Goal: Task Accomplishment & Management: Use online tool/utility

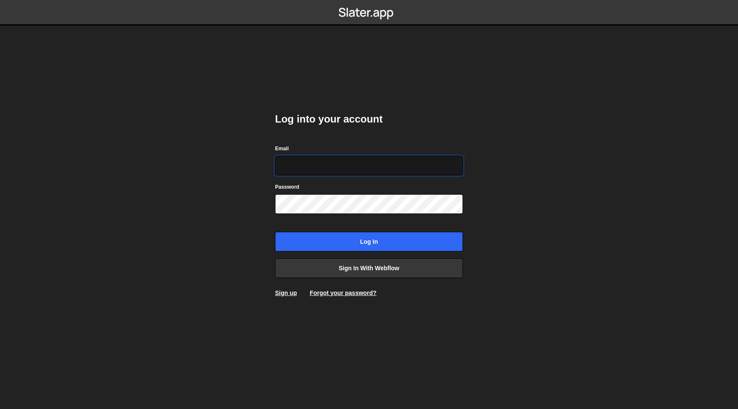
type input "hello@meetpilou.com"
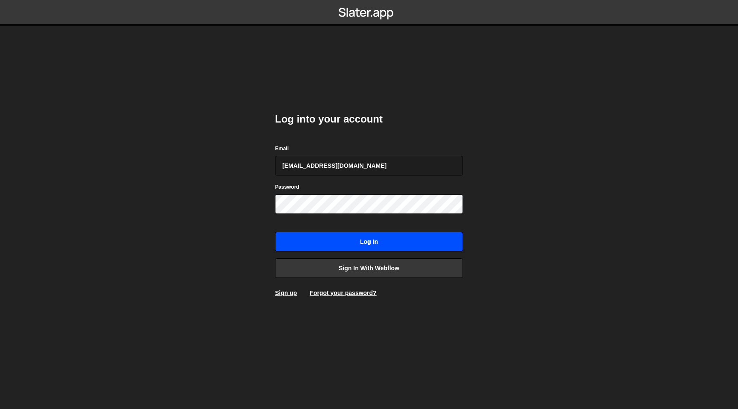
click at [352, 245] on input "Log in" at bounding box center [369, 242] width 188 height 20
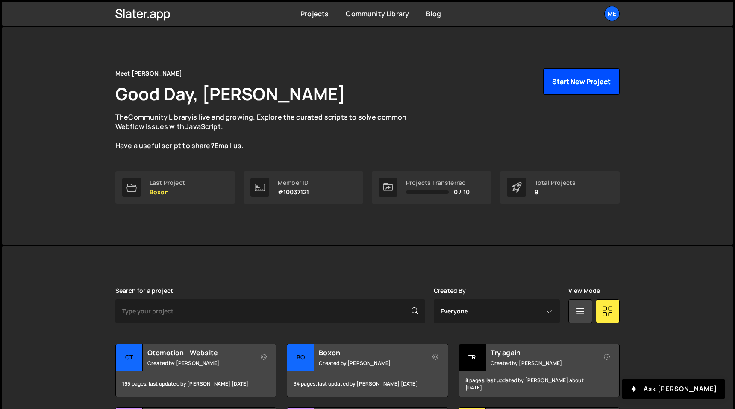
click at [572, 81] on button "Start New Project" at bounding box center [581, 81] width 76 height 26
click at [572, 58] on div "Meet Pilou Good Day, Pierre Lovenfosse The Community Library is live and growin…" at bounding box center [368, 135] width 530 height 217
click at [568, 70] on button "Start New Project" at bounding box center [581, 81] width 76 height 26
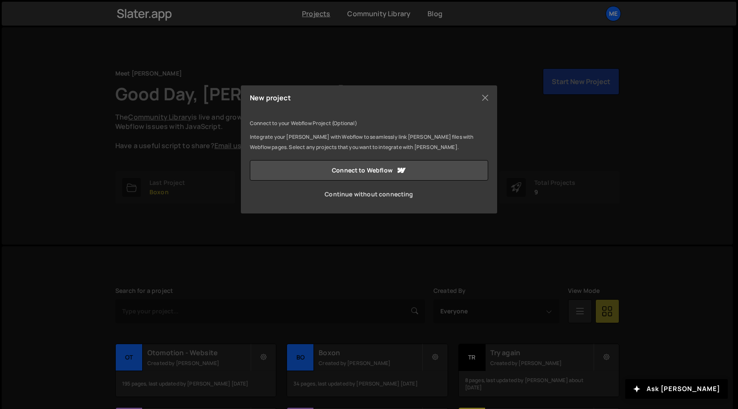
click at [407, 193] on link "Continue without connecting" at bounding box center [369, 194] width 238 height 21
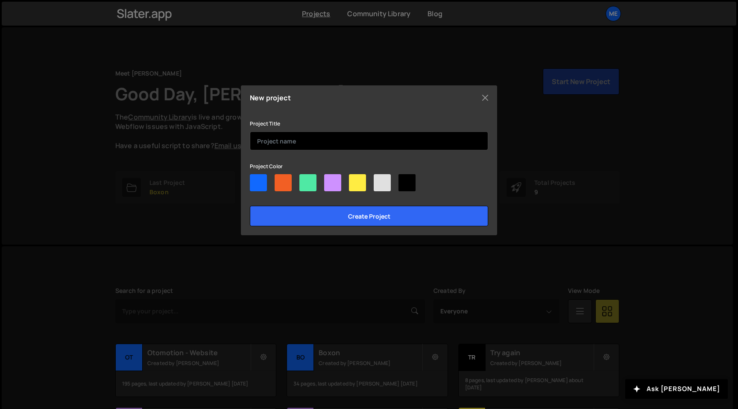
click at [299, 144] on input "text" at bounding box center [369, 141] width 238 height 19
type input "Bénédicte Brichard"
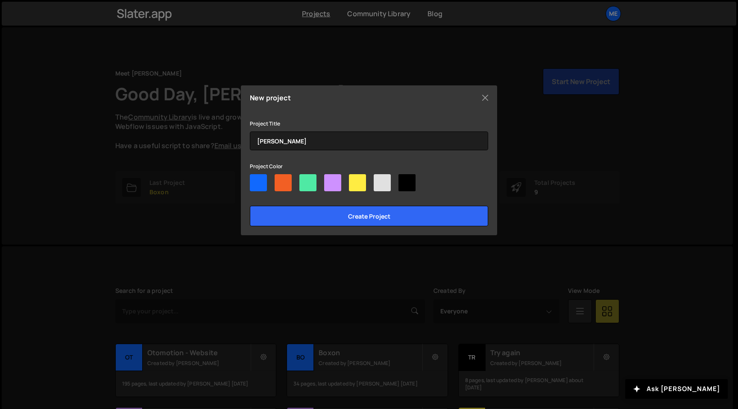
click at [342, 187] on div at bounding box center [369, 184] width 238 height 21
click at [340, 187] on div at bounding box center [332, 182] width 17 height 17
click at [330, 180] on input"] "radio" at bounding box center [327, 177] width 6 height 6
radio input"] "true"
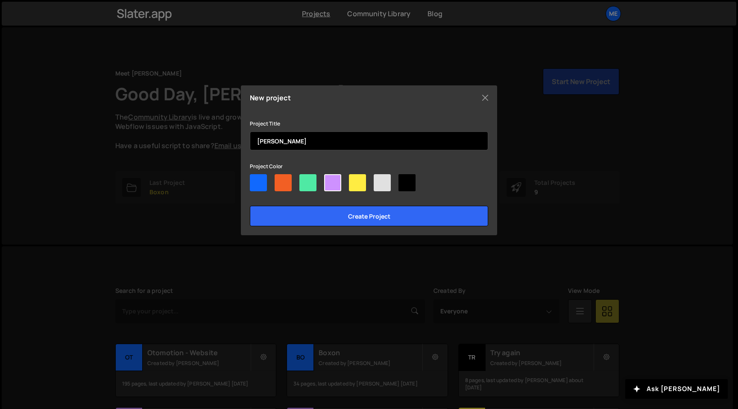
click at [259, 140] on input "Bénédicte Brichard" at bounding box center [369, 141] width 238 height 19
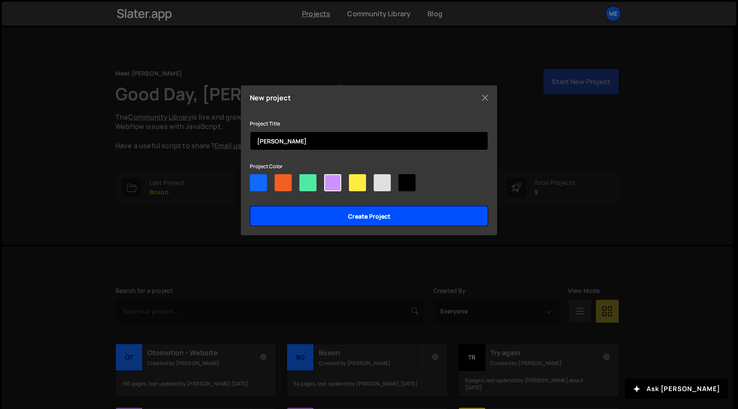
type input "[PERSON_NAME]"
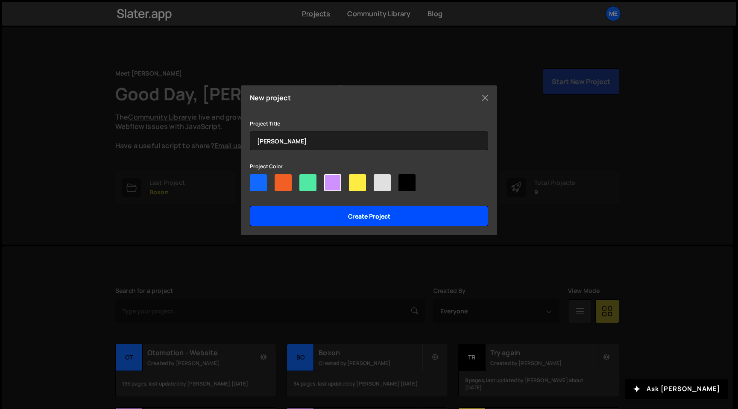
click at [310, 211] on input "Create project" at bounding box center [369, 216] width 238 height 21
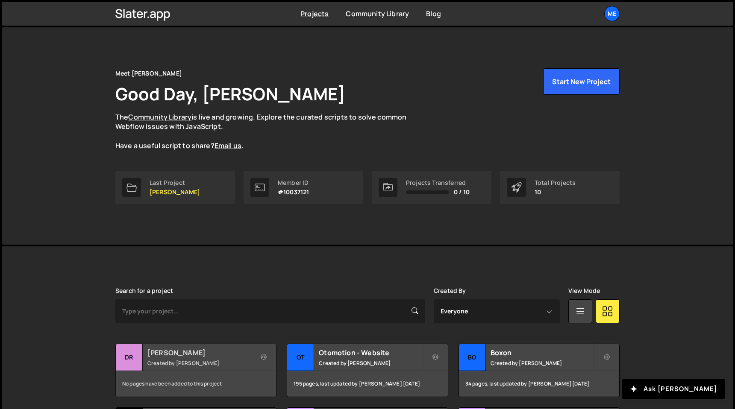
click at [212, 353] on h2 "[PERSON_NAME]" at bounding box center [198, 352] width 103 height 9
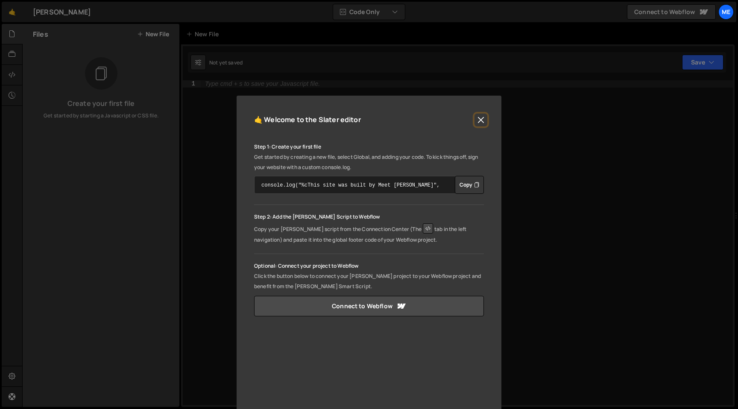
drag, startPoint x: 478, startPoint y: 119, endPoint x: 422, endPoint y: 180, distance: 82.2
click at [423, 179] on div "🤙 Welcome to the [PERSON_NAME] editor Step 1: Create your first file Get starte…" at bounding box center [369, 287] width 265 height 383
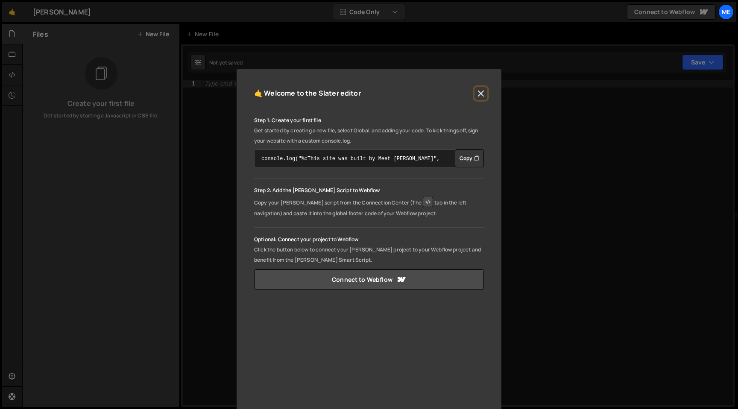
scroll to position [30, 0]
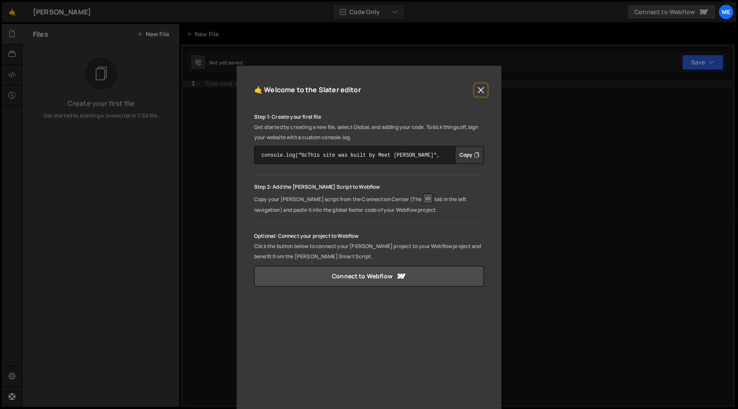
click at [483, 89] on button "Close" at bounding box center [481, 90] width 13 height 13
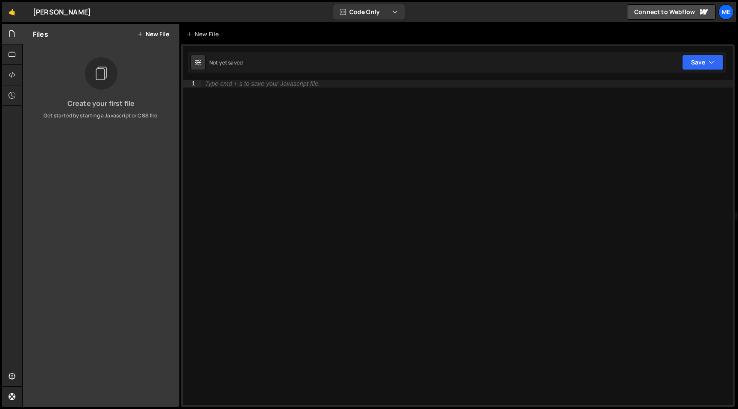
click at [149, 35] on button "New File" at bounding box center [153, 34] width 32 height 7
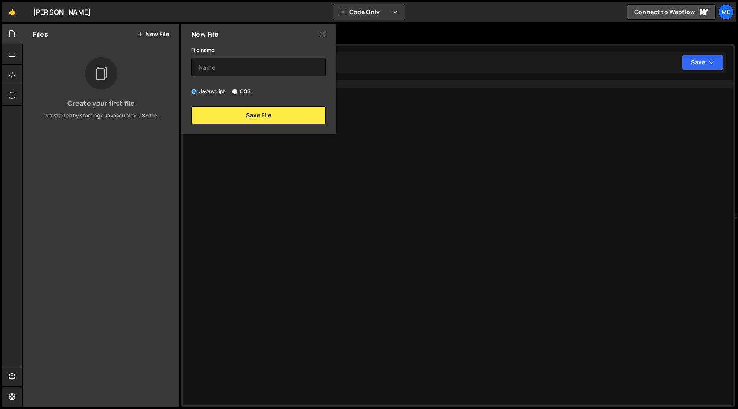
click at [232, 77] on div "File name Javascript CSS Save File" at bounding box center [258, 84] width 155 height 80
click at [232, 73] on input "text" at bounding box center [258, 67] width 135 height 19
type input "main.js"
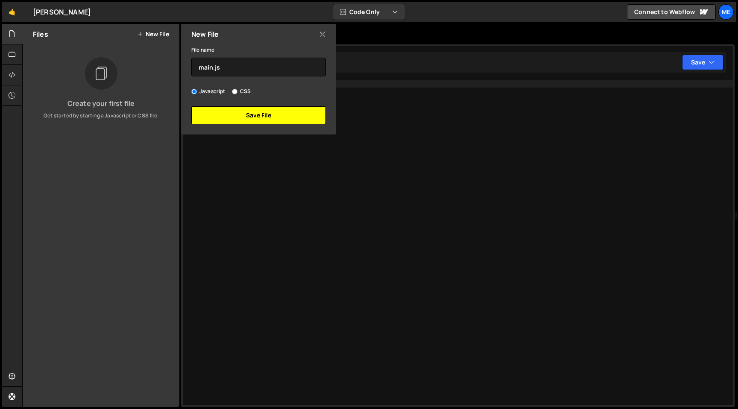
click at [246, 114] on button "Save File" at bounding box center [258, 115] width 135 height 18
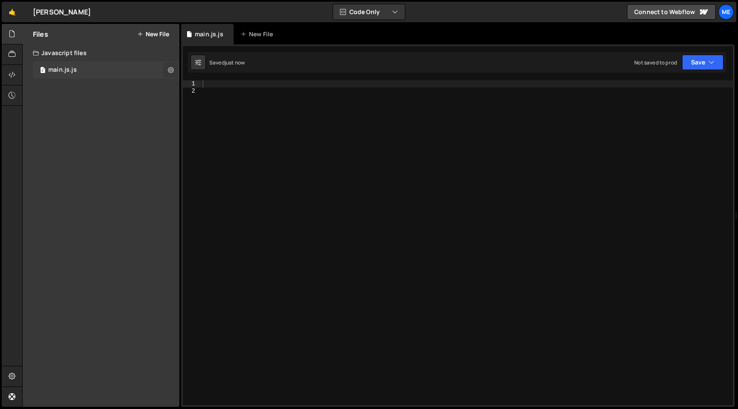
click at [174, 69] on button at bounding box center [170, 69] width 15 height 15
type input "main.js"
radio input "true"
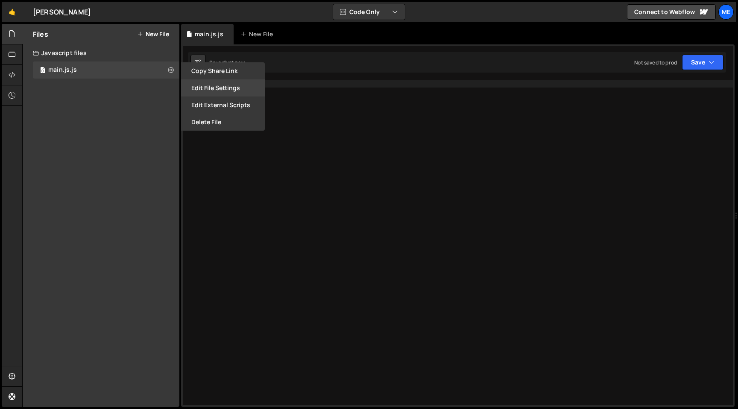
click at [208, 88] on button "Edit File Settings" at bounding box center [223, 87] width 84 height 17
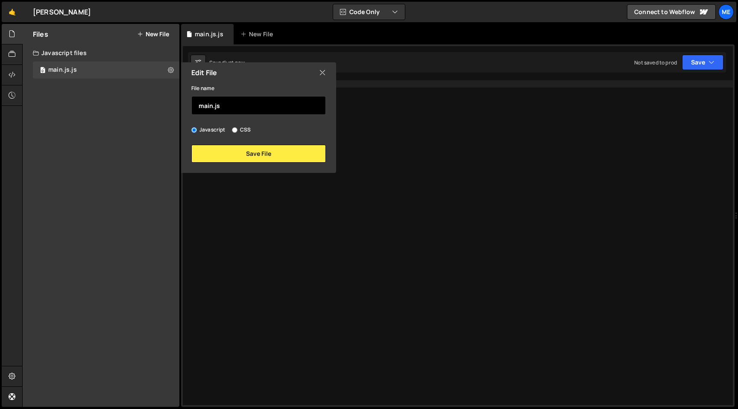
drag, startPoint x: 211, startPoint y: 106, endPoint x: 259, endPoint y: 106, distance: 48.3
click at [259, 106] on input "main.js" at bounding box center [258, 105] width 135 height 19
type input "main"
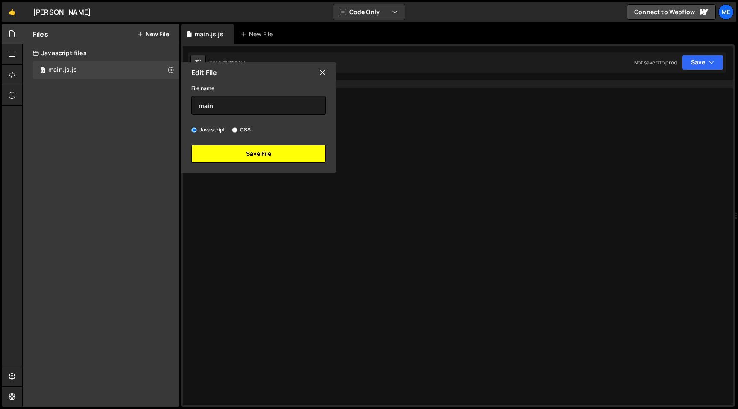
click at [279, 151] on button "Save File" at bounding box center [258, 154] width 135 height 18
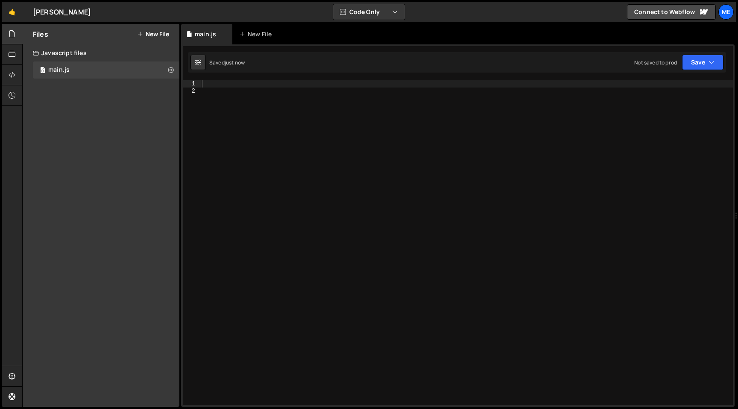
click at [157, 34] on button "New File" at bounding box center [153, 34] width 32 height 7
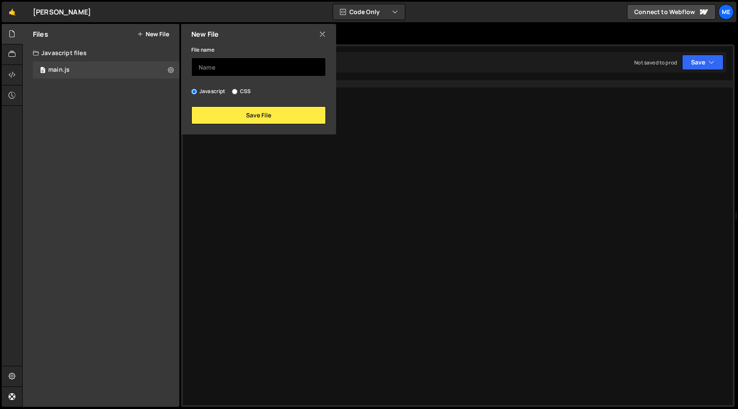
click at [238, 67] on input "text" at bounding box center [258, 67] width 135 height 19
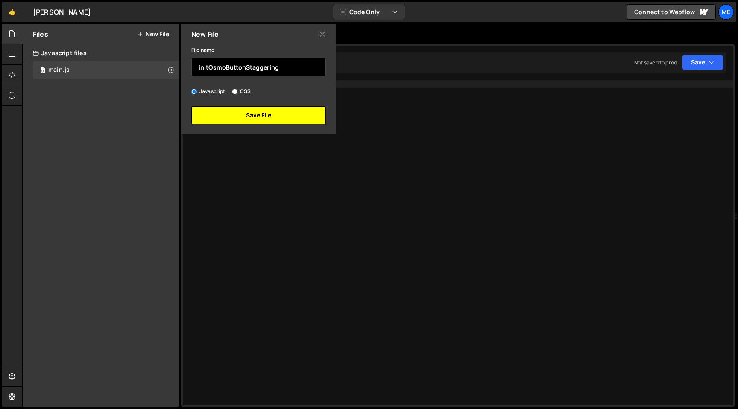
type input "initOsmoButtonStaggering"
click at [263, 117] on button "Save File" at bounding box center [258, 115] width 135 height 18
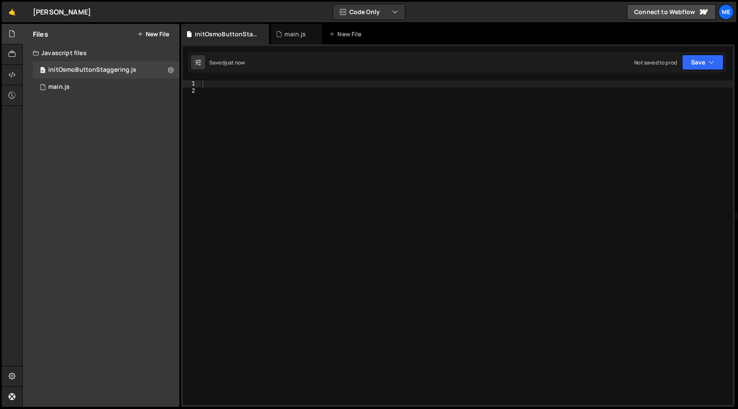
click at [342, 188] on div at bounding box center [467, 249] width 532 height 339
paste textarea "}"
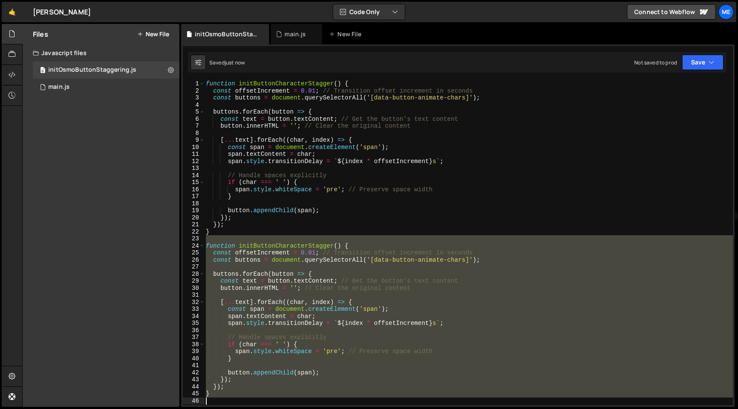
drag, startPoint x: 276, startPoint y: 236, endPoint x: 277, endPoint y: 406, distance: 169.6
click at [277, 406] on div "1 Type cmd + s to save your Javascript file. הההההההההההההההההההההההההההההההההה…" at bounding box center [458, 225] width 554 height 363
type textarea "}"
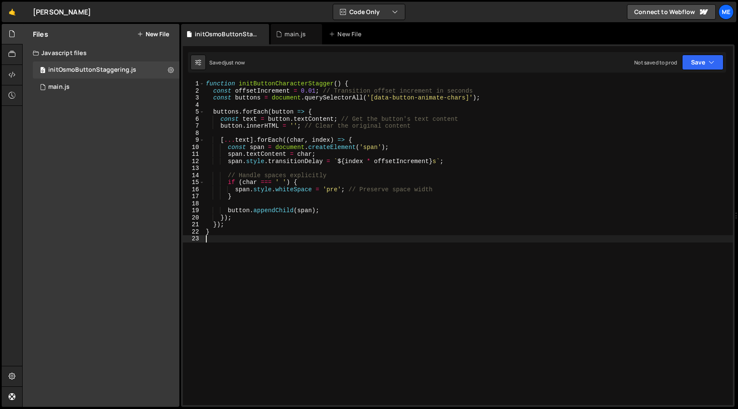
click at [156, 35] on button "New File" at bounding box center [153, 34] width 32 height 7
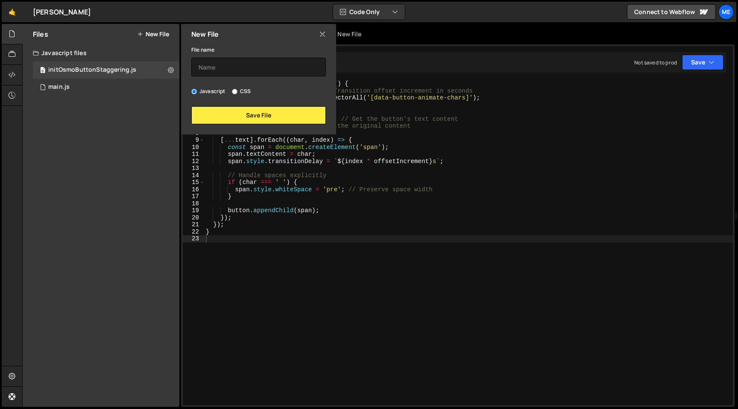
click at [241, 89] on label "CSS" at bounding box center [241, 91] width 19 height 9
click at [238, 89] on input "CSS" at bounding box center [235, 92] width 6 height 6
radio input "true"
click at [241, 70] on input "text" at bounding box center [258, 67] width 135 height 19
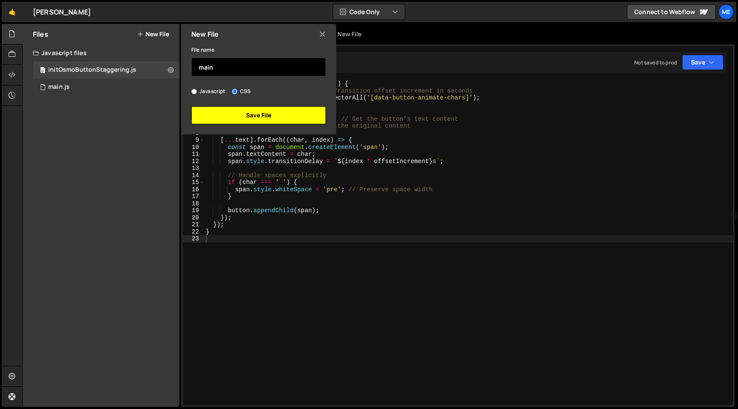
type input "main"
click at [257, 118] on button "Save File" at bounding box center [258, 115] width 135 height 18
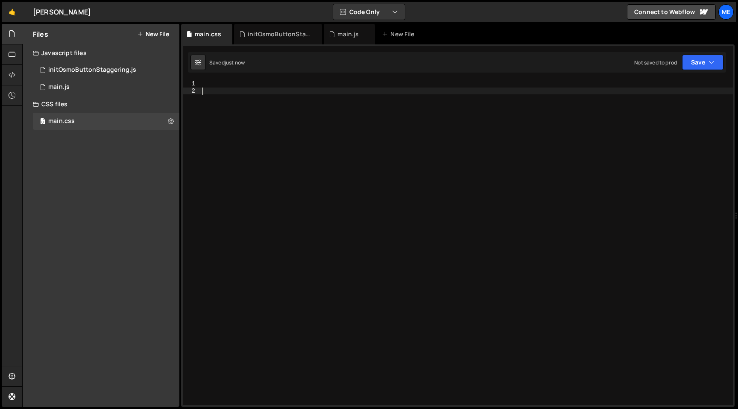
click at [348, 107] on div at bounding box center [467, 249] width 532 height 339
paste textarea "Imple"
type textarea "Imple"
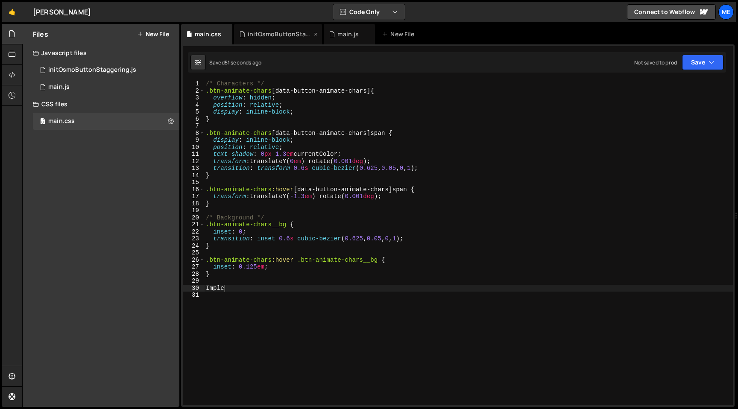
click at [278, 37] on div "initOsmoButtonStaggering.js" at bounding box center [280, 34] width 64 height 9
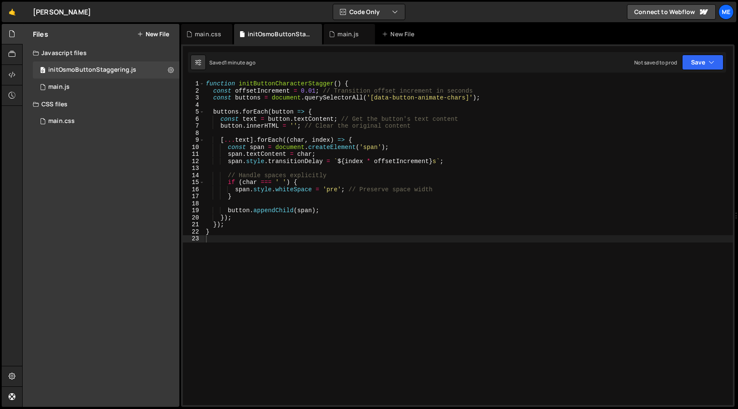
type textarea "function initButtonCharacterStagger() {"
click at [296, 83] on div "function initButtonCharacterStagger ( ) { const offsetIncrement = 0.01 ; // Tra…" at bounding box center [468, 249] width 529 height 339
click at [174, 68] on button at bounding box center [170, 69] width 15 height 15
type input "initOsmoButtonStaggering"
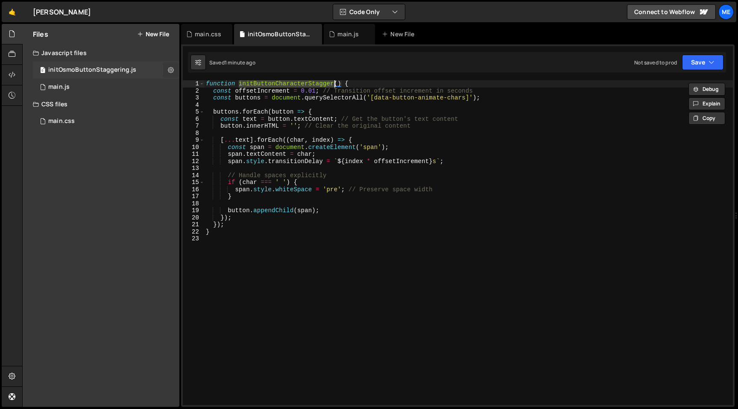
radio input "true"
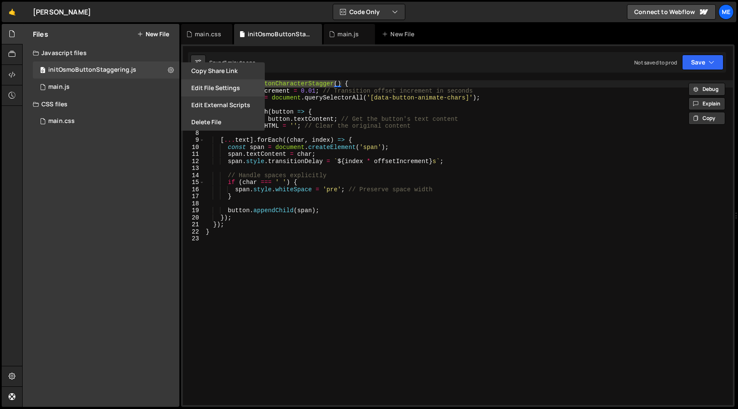
click at [210, 87] on button "Edit File Settings" at bounding box center [223, 87] width 84 height 17
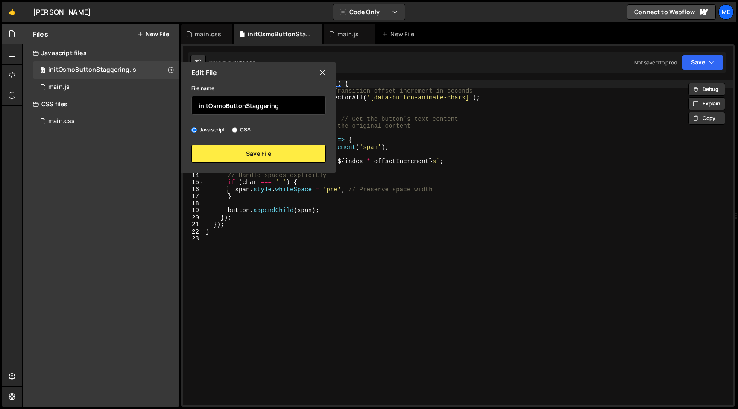
drag, startPoint x: 283, startPoint y: 106, endPoint x: 182, endPoint y: 104, distance: 101.7
click at [182, 104] on div "File name initOsmoButtonStaggering Javascript CSS Save File" at bounding box center [258, 123] width 155 height 80
paste input "ButtonCharacterStagger"
click at [209, 105] on input "initButtonCharacterStagger" at bounding box center [258, 105] width 135 height 19
type input "initButtonCharacterStagger"
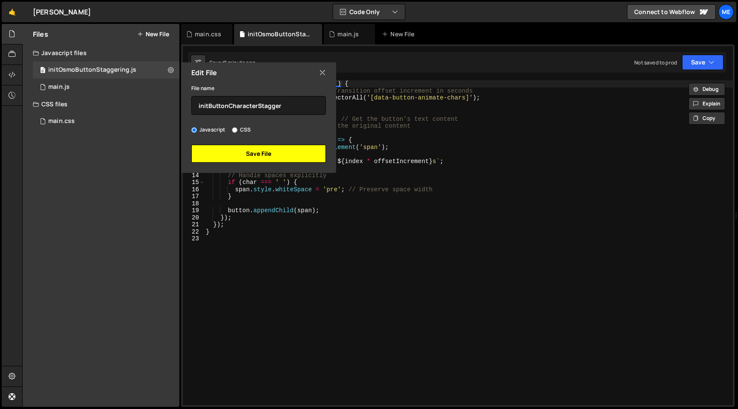
click at [255, 158] on button "Save File" at bounding box center [258, 154] width 135 height 18
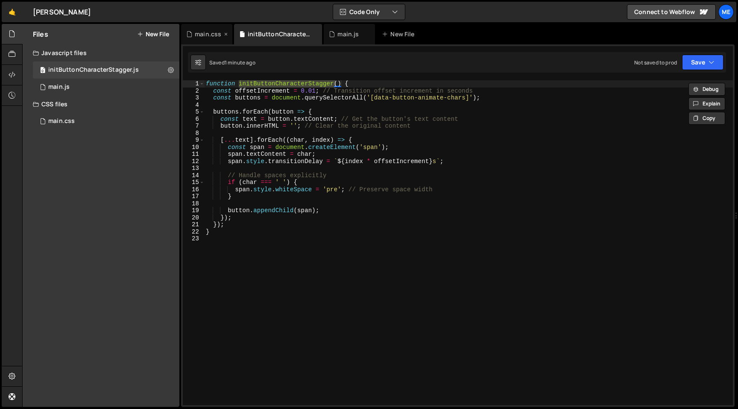
click at [205, 38] on div "main.css" at bounding box center [208, 34] width 26 height 9
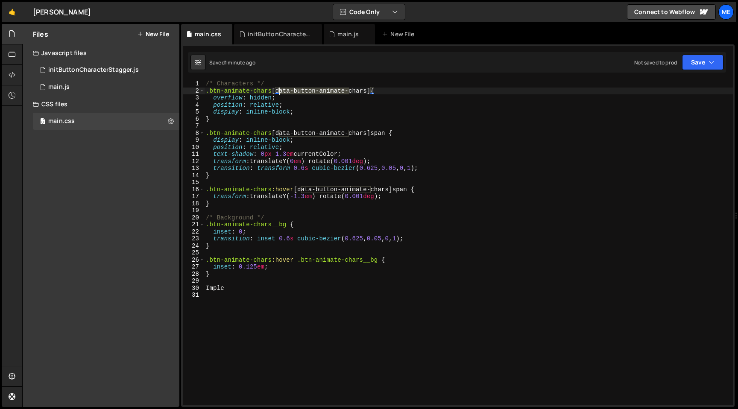
drag, startPoint x: 348, startPoint y: 91, endPoint x: 280, endPoint y: 89, distance: 68.4
click at [280, 89] on div "/* Characters */ .btn-animate-chars [ data-button-animate-chars ] { overflow : …" at bounding box center [468, 249] width 529 height 339
drag, startPoint x: 271, startPoint y: 92, endPoint x: 209, endPoint y: 92, distance: 61.9
click at [209, 92] on div "/* Characters */ .btn-animate-chars [ data-button-animate-chars ] { overflow : …" at bounding box center [468, 249] width 529 height 339
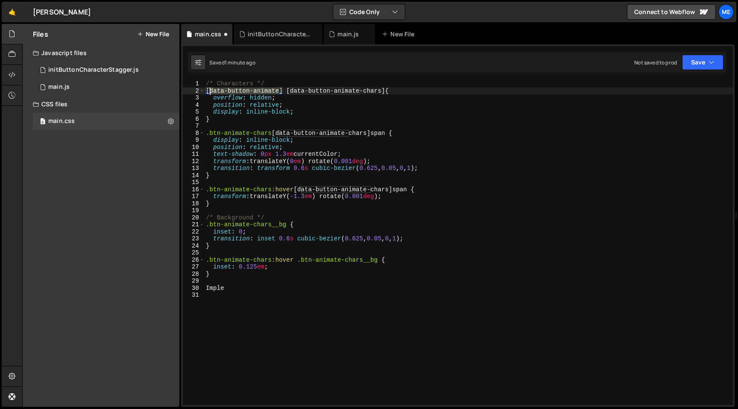
click at [210, 89] on div "/* Characters */ [ data-button-animate ] [ data-button-animate-chars ] { overfl…" at bounding box center [468, 249] width 529 height 339
click at [284, 93] on div "/* Characters */ [ data-button-animate ] [ data-button-animate-chars ] { overfl…" at bounding box center [468, 249] width 529 height 339
click at [273, 131] on div "/* Characters */ [ data-button-animate ] [ data-button-animate-chars ] { overfl…" at bounding box center [468, 249] width 529 height 339
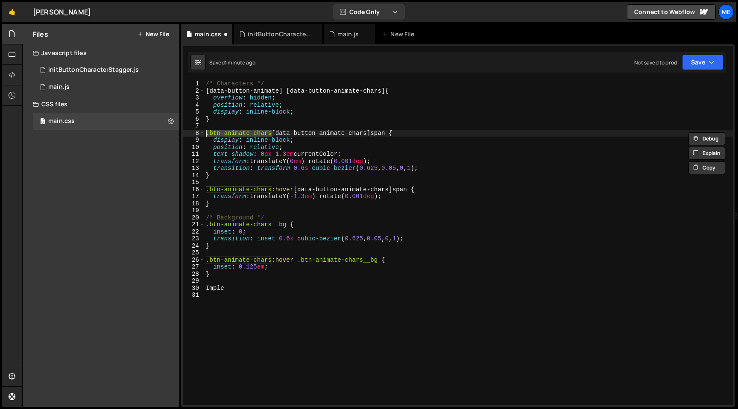
paste textarea "[data-button-animate]"
click at [271, 190] on div "/* Characters */ [ data-button-animate ] [ data-button-animate-chars ] { overfl…" at bounding box center [468, 249] width 529 height 339
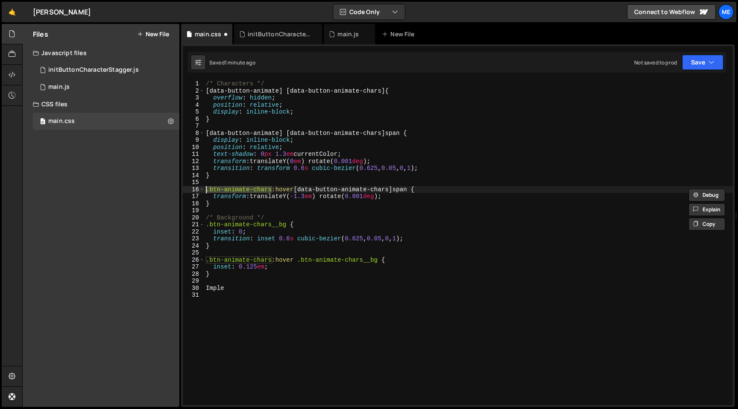
paste textarea "[data-button-animate]"
click at [272, 225] on div "/* Characters */ [ data-button-animate ] [ data-button-animate-chars ] { overfl…" at bounding box center [468, 249] width 529 height 339
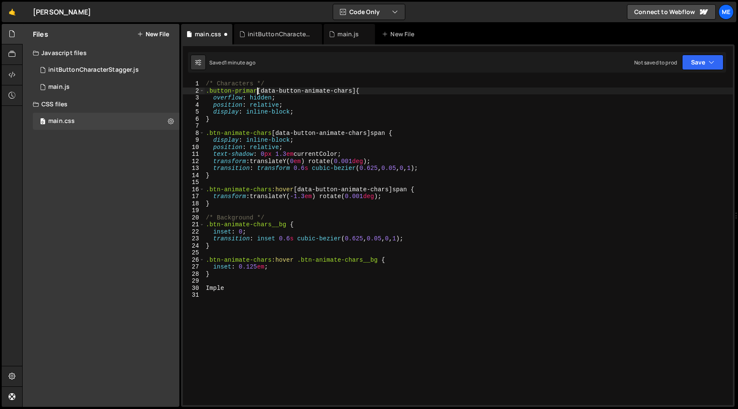
scroll to position [0, 3]
drag, startPoint x: 263, startPoint y: 93, endPoint x: 188, endPoint y: 93, distance: 75.2
click at [188, 93] on div ".button-primary [data-button-animate-chars] { 1 2 3 4 5 6 7 8 9 10 11 12 13 14 …" at bounding box center [458, 242] width 550 height 325
drag, startPoint x: 273, startPoint y: 136, endPoint x: 197, endPoint y: 131, distance: 75.8
click at [197, 131] on div ".button-primary [data-button-animate-chars] { 1 2 3 4 5 6 7 8 9 10 11 12 13 14 …" at bounding box center [458, 242] width 550 height 325
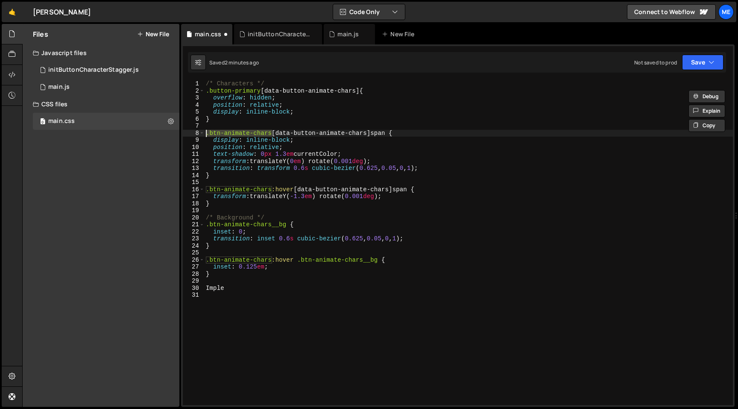
paste textarea "utton-primary"
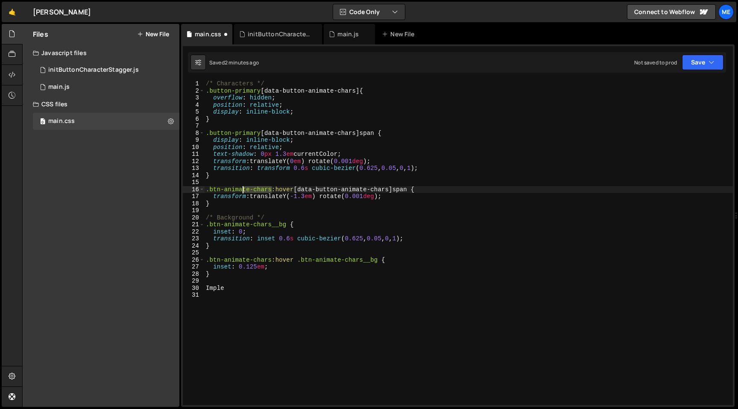
drag, startPoint x: 271, startPoint y: 190, endPoint x: 192, endPoint y: 185, distance: 78.8
click at [192, 185] on div ".button-primary [data-button-animate-chars] span { 1 2 3 4 5 6 7 8 9 10 11 12 1…" at bounding box center [458, 242] width 550 height 325
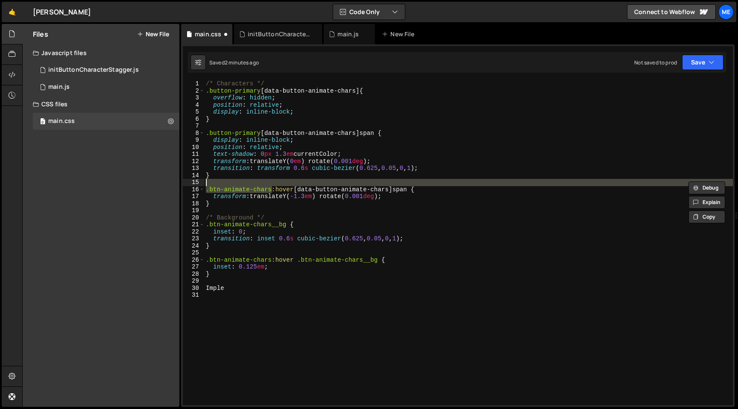
paste textarea ".button-primary"
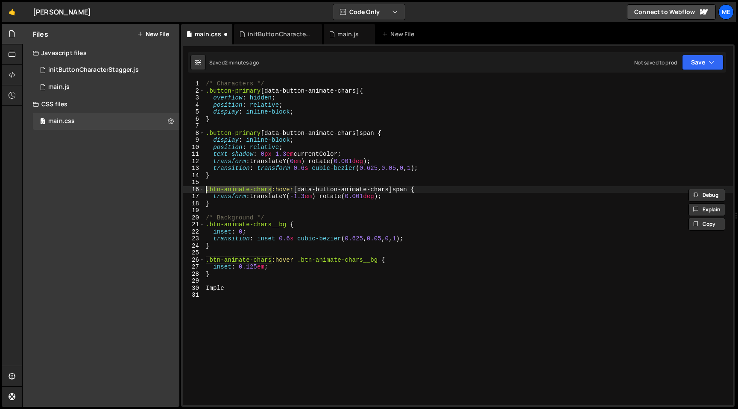
paste textarea "utton-primary"
click at [272, 225] on div "/* Characters */ .button-primary [ data-button-animate-chars ] { overflow : hid…" at bounding box center [468, 249] width 529 height 339
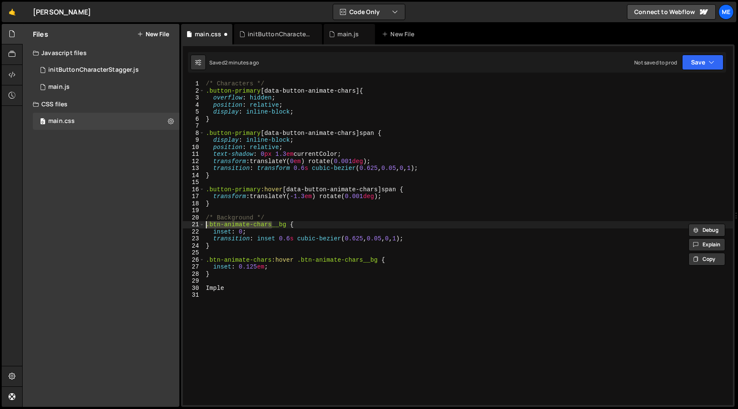
paste textarea "utton-primary"
click at [270, 259] on div "/* Characters */ .button-primary [ data-button-animate-chars ] { overflow : hid…" at bounding box center [468, 249] width 529 height 339
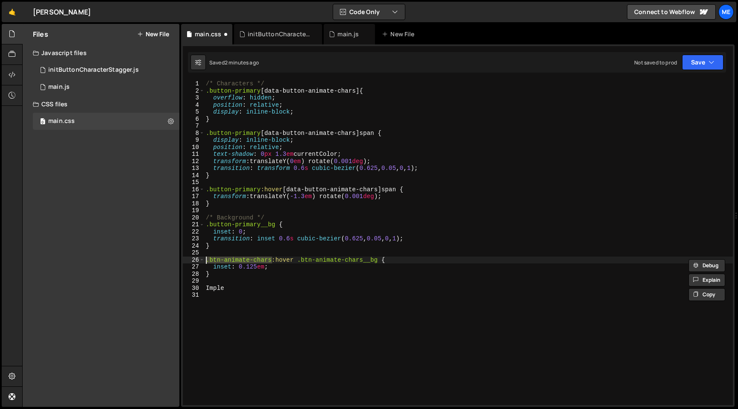
paste textarea "utton-primary"
click at [352, 260] on div "/* Characters */ .button-primary [ data-button-animate-chars ] { overflow : hid…" at bounding box center [468, 249] width 529 height 339
click at [289, 261] on div "/* Characters */ .button-primary [ data-button-animate-chars ] { overflow : hid…" at bounding box center [468, 249] width 529 height 339
paste textarea ".button-primary"
click at [292, 263] on div "/* Characters */ .button-primary [ data-button-animate-chars ] { overflow : hid…" at bounding box center [468, 249] width 529 height 339
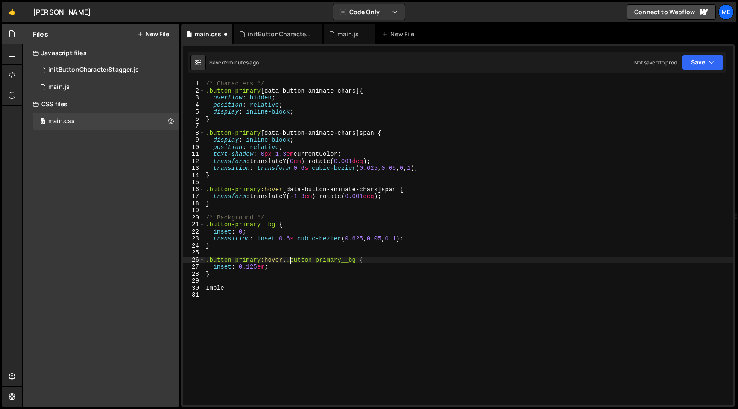
type textarea ".button-primary:hover .button-primary__bg {"
click at [335, 283] on div "/* Characters */ .button-primary [ data-button-animate-chars ] { overflow : hid…" at bounding box center [468, 249] width 529 height 339
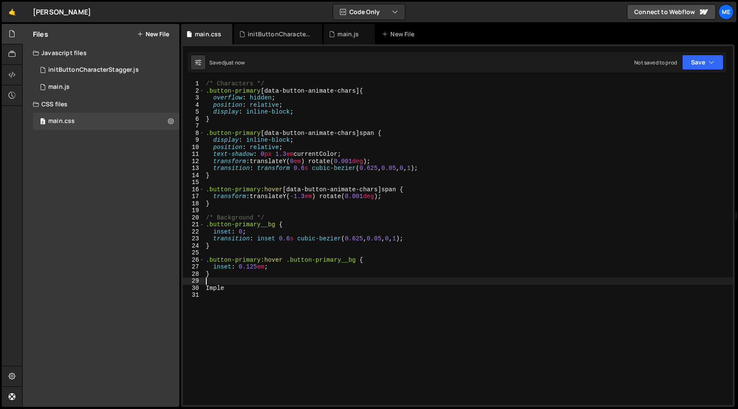
drag, startPoint x: 321, startPoint y: 283, endPoint x: 321, endPoint y: 340, distance: 56.8
click at [321, 339] on div "/* Characters */ .button-primary [ data-button-animate-chars ] { overflow : hid…" at bounding box center [468, 249] width 529 height 339
type textarea "Imple"
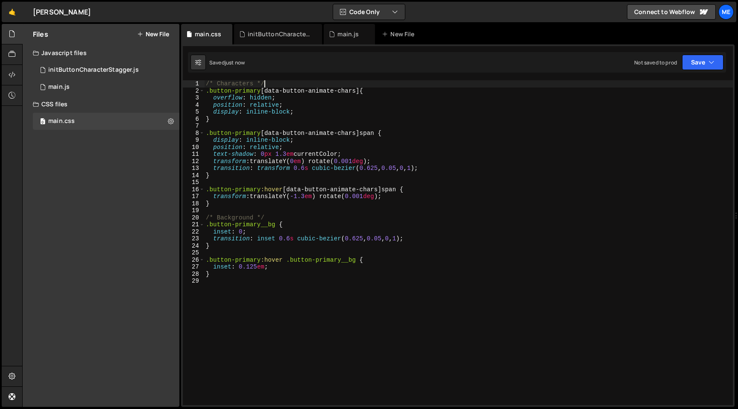
click at [296, 83] on div "/* Characters */ .button-primary [ data-button-animate-chars ] { overflow : hid…" at bounding box center [468, 249] width 529 height 339
type textarea "/* Characters */"
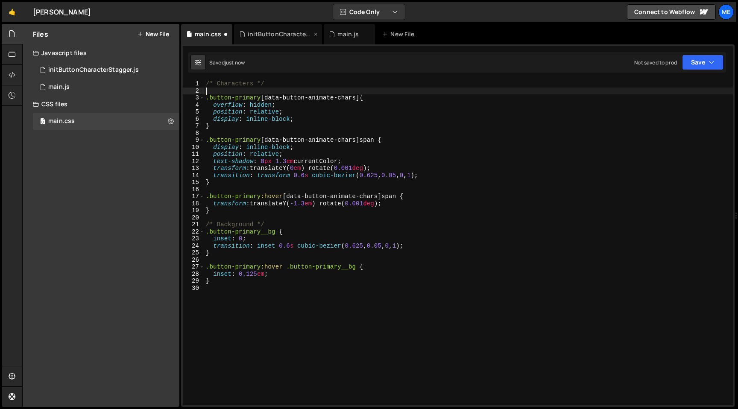
click at [256, 39] on div "initButtonCharacterStagger.js" at bounding box center [278, 34] width 88 height 21
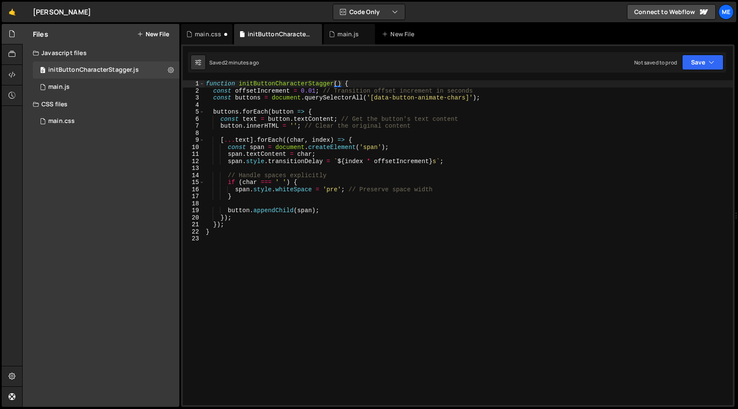
click at [263, 84] on div "function initButtonCharacterStagger ( ) { const offsetIncrement = 0.01 ; // Tra…" at bounding box center [468, 249] width 529 height 339
click at [211, 27] on div "main.css" at bounding box center [206, 34] width 51 height 21
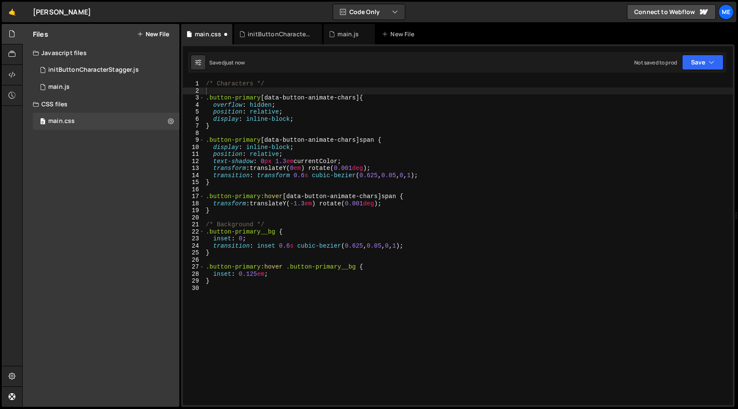
click at [222, 80] on div "/* Characters */ .button-primary [ data-button-animate-chars ] { overflow : hid…" at bounding box center [468, 249] width 529 height 339
click at [240, 95] on div "/* Button Primary and Secondary */ .button-primary [ data-button-animate-chars …" at bounding box center [468, 249] width 529 height 339
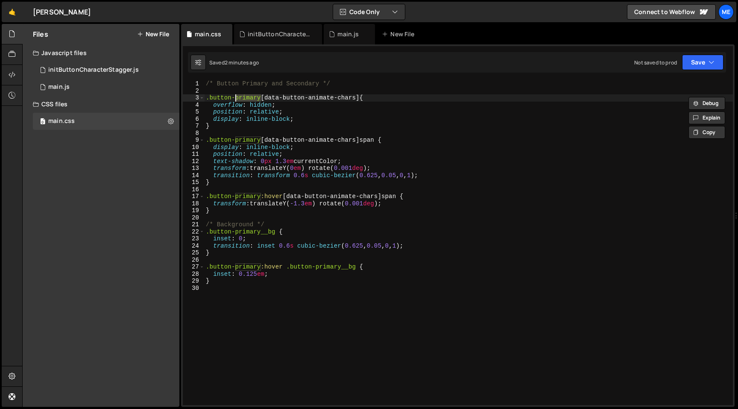
paste textarea "button-animate"
click at [210, 98] on div "/* Button Primary and Secondary */ .button-button-animate [ data-button-animate…" at bounding box center [468, 249] width 529 height 339
paste textarea
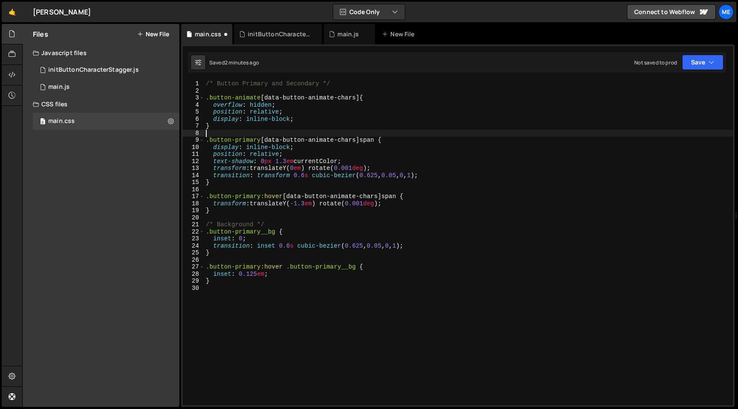
drag, startPoint x: 209, startPoint y: 136, endPoint x: 258, endPoint y: 137, distance: 48.7
click at [258, 137] on div "/* Button Primary and Secondary */ .button-animate [ data-button-animate-chars …" at bounding box center [468, 249] width 529 height 339
drag, startPoint x: 262, startPoint y: 140, endPoint x: 211, endPoint y: 141, distance: 51.3
click at [211, 141] on div "/* Button Primary and Secondary */ .button-animate [ data-button-animate-chars …" at bounding box center [468, 249] width 529 height 339
paste textarea "animate"
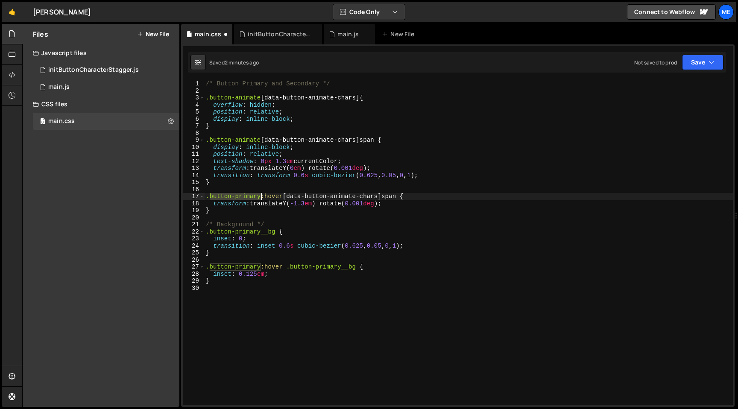
drag, startPoint x: 209, startPoint y: 196, endPoint x: 261, endPoint y: 194, distance: 51.7
click at [261, 194] on div "/* Button Primary and Secondary */ .button-animate [ data-button-animate-chars …" at bounding box center [468, 249] width 529 height 339
paste textarea "animate"
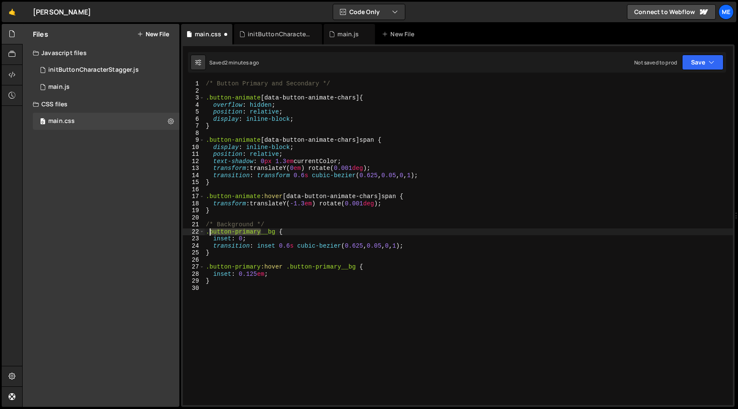
drag, startPoint x: 261, startPoint y: 233, endPoint x: 208, endPoint y: 232, distance: 53.0
click at [208, 232] on div "/* Button Primary and Secondary */ .button-animate [ data-button-animate-chars …" at bounding box center [468, 249] width 529 height 339
paste textarea "animate"
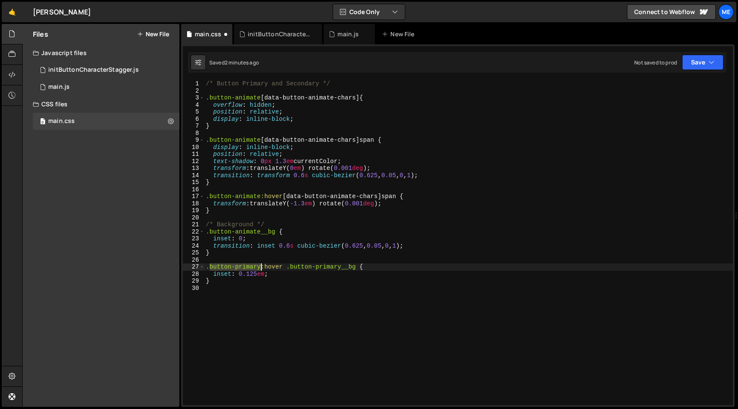
drag, startPoint x: 211, startPoint y: 268, endPoint x: 260, endPoint y: 267, distance: 49.1
click at [260, 267] on div "/* Button Primary and Secondary */ .button-animate [ data-button-animate-chars …" at bounding box center [468, 249] width 529 height 339
paste textarea "animate"
drag, startPoint x: 292, startPoint y: 268, endPoint x: 341, endPoint y: 268, distance: 48.7
click at [341, 268] on div "/* Button Primary and Secondary */ .button-animate [ data-button-animate-chars …" at bounding box center [468, 249] width 529 height 339
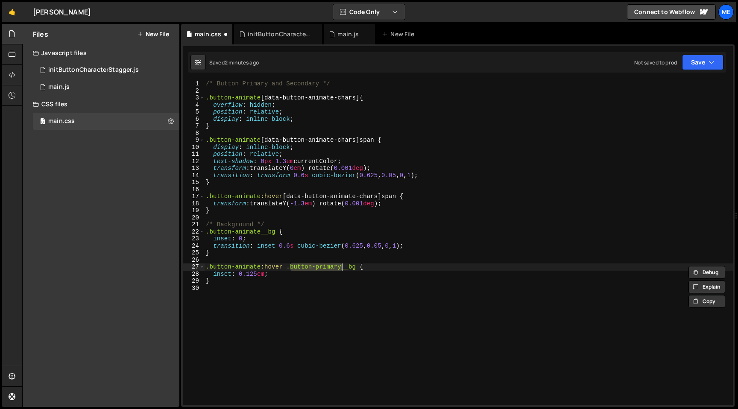
paste textarea "animate"
type textarea ".button-animate:hover .button-animate__bg {"
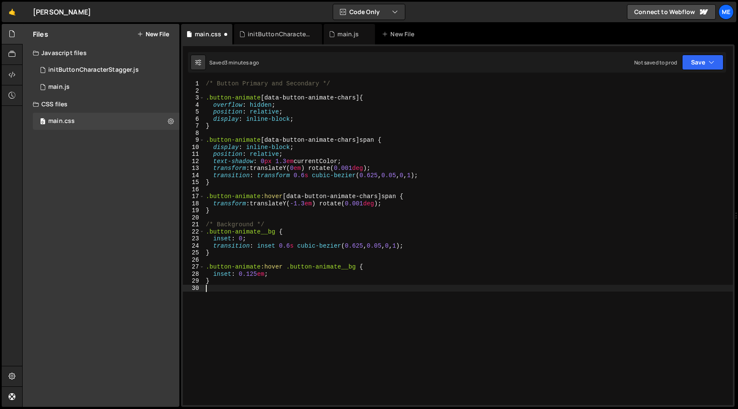
click at [329, 296] on div "/* Button Primary and Secondary */ .button-animate [ data-button-animate-chars …" at bounding box center [468, 249] width 529 height 339
click at [18, 68] on div at bounding box center [12, 75] width 21 height 21
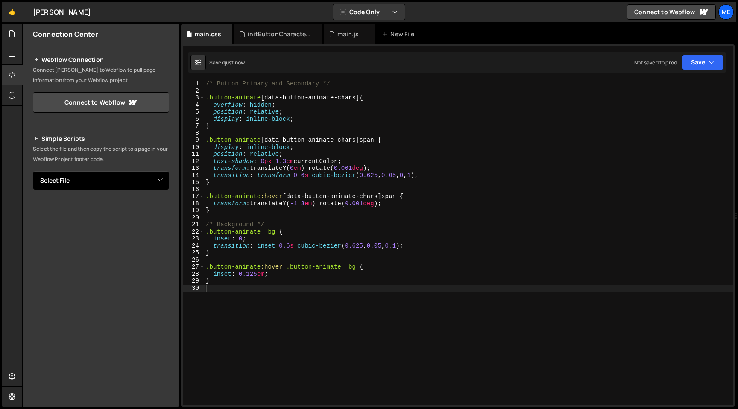
click at [111, 180] on select "Select File main.js.js initOsmoButtonStaggering.js main.css" at bounding box center [101, 180] width 136 height 19
click at [99, 186] on select "Select File initButtonCharacterStagger.js main.js main.css" at bounding box center [101, 180] width 136 height 19
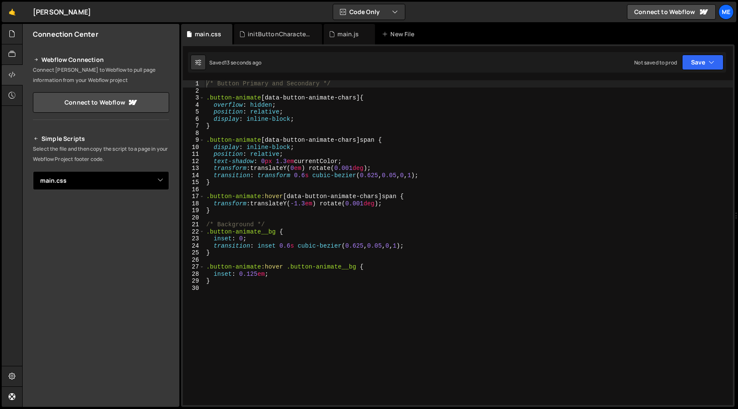
click at [33, 171] on select "Select File initButtonCharacterStagger.js main.js main.css" at bounding box center [101, 180] width 136 height 19
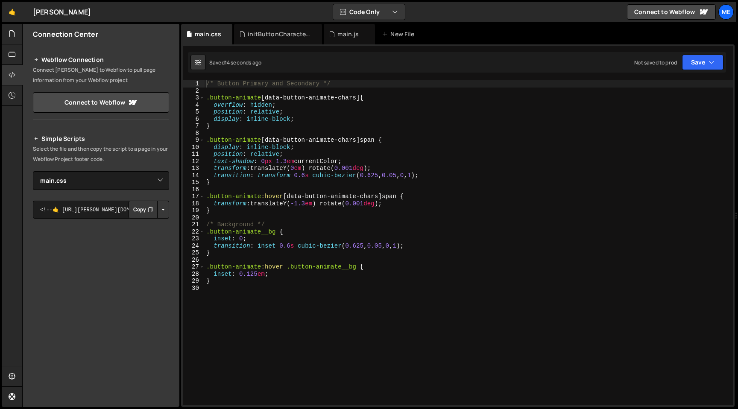
click at [137, 207] on button "Copy" at bounding box center [143, 210] width 29 height 18
click at [153, 181] on select "Select File initButtonCharacterStagger.js main.js main.css" at bounding box center [101, 180] width 136 height 19
select select "46260"
click at [33, 171] on select "Select File initButtonCharacterStagger.js main.js main.css" at bounding box center [101, 180] width 136 height 19
click at [138, 212] on button "Copy" at bounding box center [143, 210] width 29 height 18
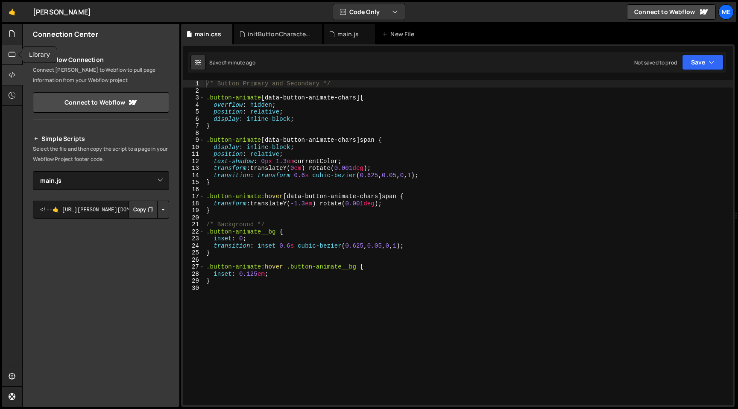
click at [16, 48] on div at bounding box center [12, 54] width 21 height 21
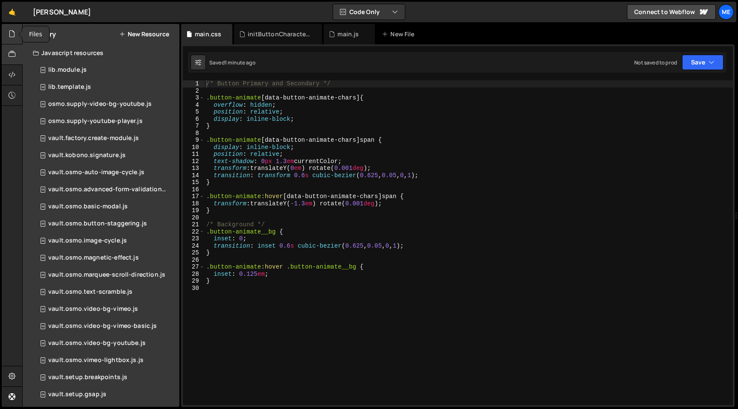
click at [8, 33] on div at bounding box center [12, 34] width 21 height 21
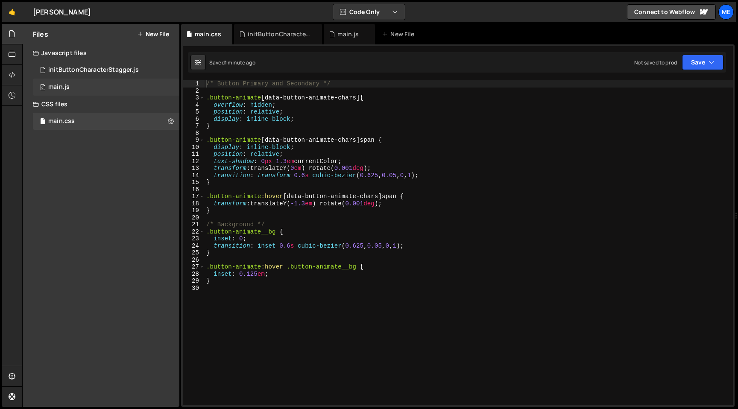
click at [65, 84] on div "main.js" at bounding box center [58, 87] width 21 height 8
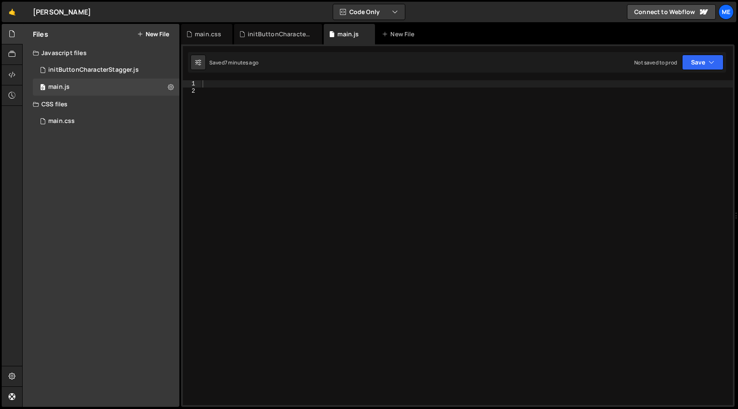
click at [256, 104] on div at bounding box center [467, 249] width 532 height 339
type textarea "import"
type textarea "slater_import('/project/16902/page/46261.js') // Import initButtonCharacterStag…"
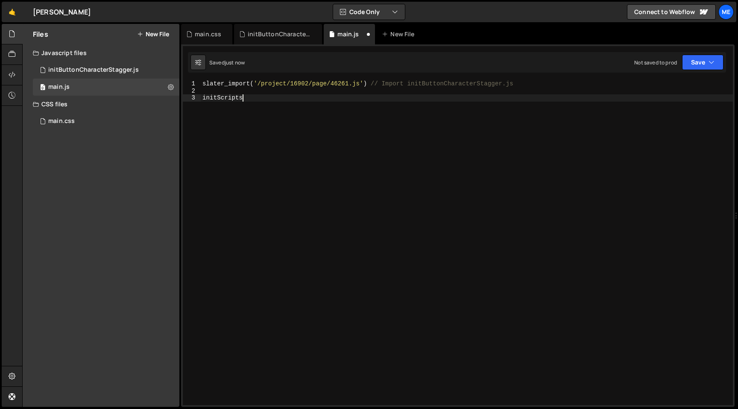
scroll to position [0, 3]
type textarea "initScripts()"
type textarea "function initScripts() {}"
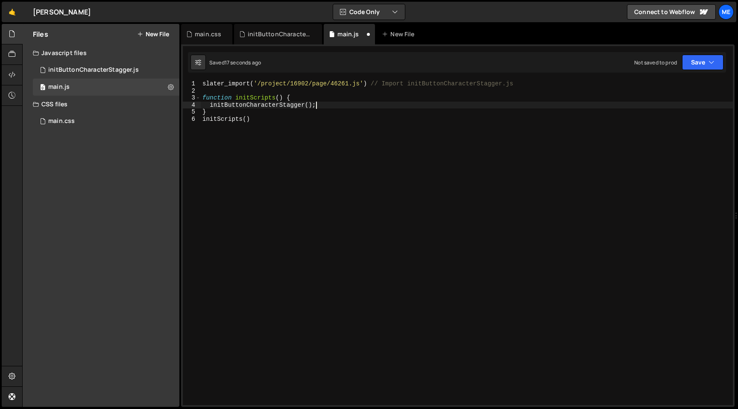
click at [271, 112] on div "slater_import ( '/project/16902/page/46261.js' ) // Import initButtonCharacterS…" at bounding box center [467, 249] width 532 height 339
type textarea "}"
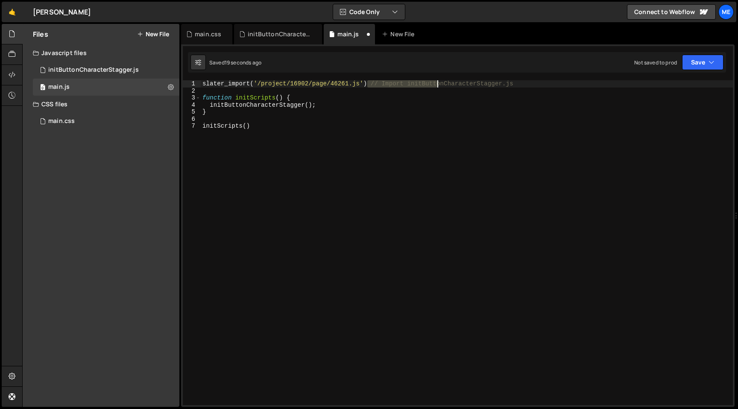
drag, startPoint x: 369, startPoint y: 82, endPoint x: 597, endPoint y: 82, distance: 227.7
click at [597, 82] on div "slater_import ( '/project/16902/page/46261.js' ) // Import initButtonCharacterS…" at bounding box center [467, 249] width 532 height 339
type textarea "slater_import('/project/16902/page/46261.js')"
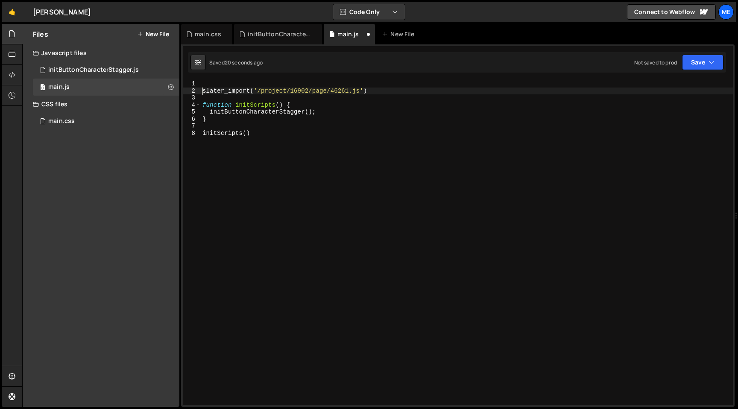
paste textarea "// Import initButtonCharacterStagger.js"
type textarea "// Import initButtonCharacterStagger.js"
click at [291, 36] on div "initButtonCharacterStagger.js" at bounding box center [280, 34] width 64 height 9
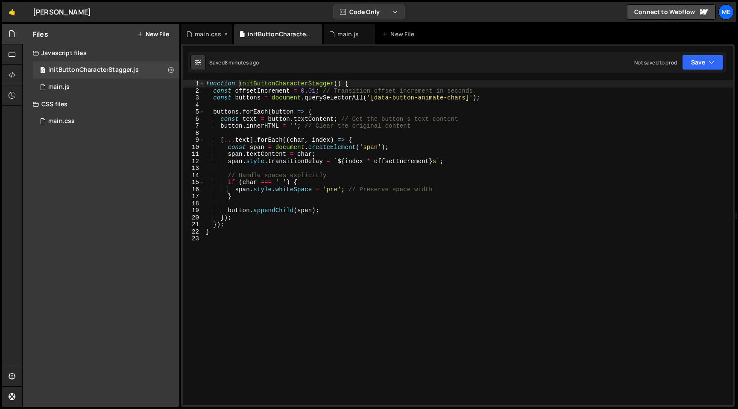
click at [208, 36] on div "main.css" at bounding box center [208, 34] width 26 height 9
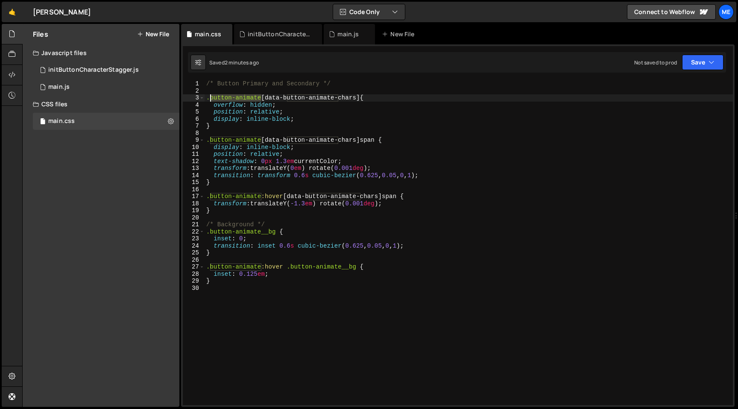
drag, startPoint x: 262, startPoint y: 100, endPoint x: 209, endPoint y: 100, distance: 53.4
click at [209, 100] on div "/* Button Primary and Secondary */ .button-animate [ data-button-animate-chars …" at bounding box center [469, 249] width 528 height 339
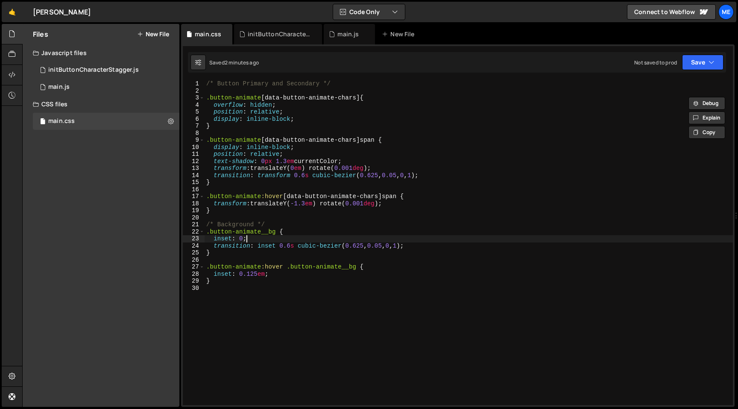
click at [264, 235] on div "/* Button Primary and Secondary */ .button-animate [ data-button-animate-chars …" at bounding box center [469, 249] width 528 height 339
click at [271, 232] on div "/* Button Primary and Secondary */ .button-animate [ data-button-animate-chars …" at bounding box center [469, 249] width 528 height 339
click at [346, 271] on div "/* Button Primary and Secondary */ .button-animate [ data-button-animate-chars …" at bounding box center [469, 249] width 528 height 339
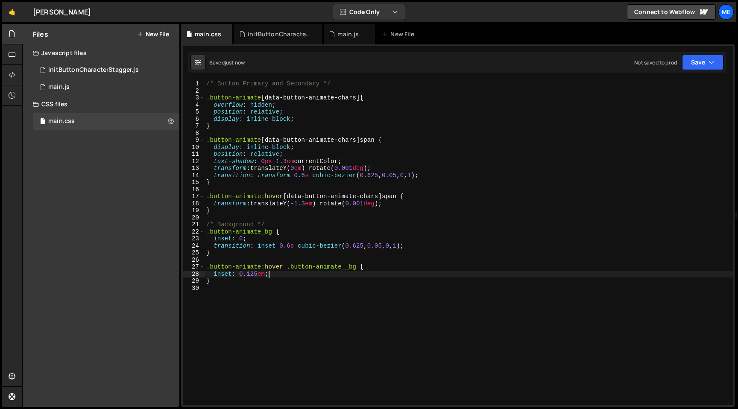
click at [346, 271] on div "/* Button Primary and Secondary */ .button-animate [ data-button-animate-chars …" at bounding box center [469, 249] width 528 height 339
click at [346, 266] on div "/* Button Primary and Secondary */ .button-animate [ data-button-animate-chars …" at bounding box center [469, 249] width 528 height 339
type textarea ".button-animate:hover .button-animate_bg {"
click at [230, 294] on div "/* Button Primary and Secondary */ .button-animate [ data-button-animate-chars …" at bounding box center [469, 249] width 528 height 339
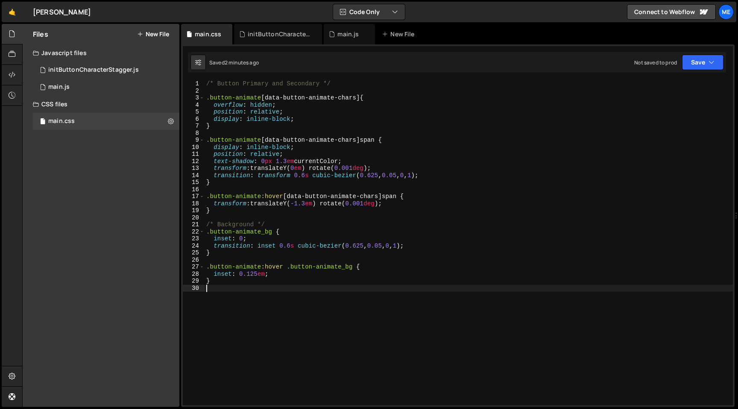
scroll to position [0, 0]
paste textarea "}"
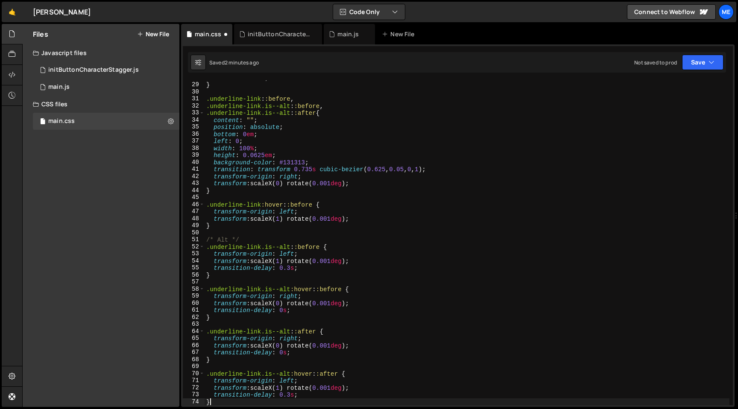
scroll to position [197, 0]
click at [248, 242] on div "inset : 0.125 em ; } .underline-link : :before , .underline-link.is--alt : :bef…" at bounding box center [467, 243] width 525 height 339
type textarea "/* Alt */"
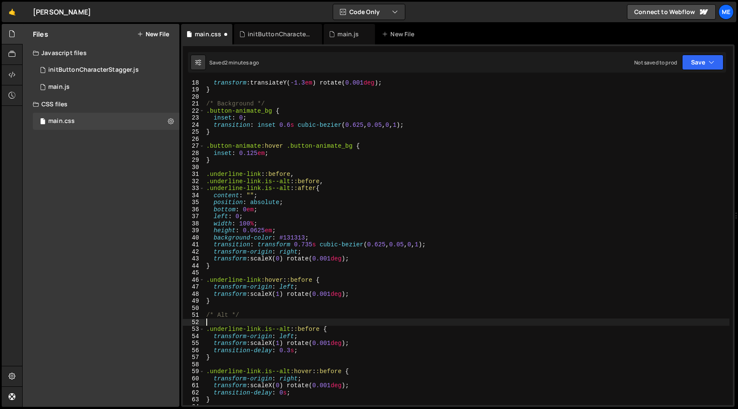
scroll to position [99, 0]
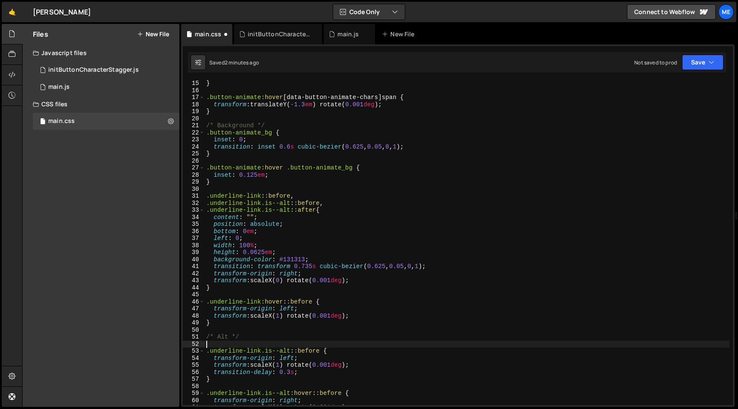
click at [235, 177] on div "} .button-animate :hover [ data-button-animate-chars ] span { transform : trans…" at bounding box center [467, 249] width 525 height 339
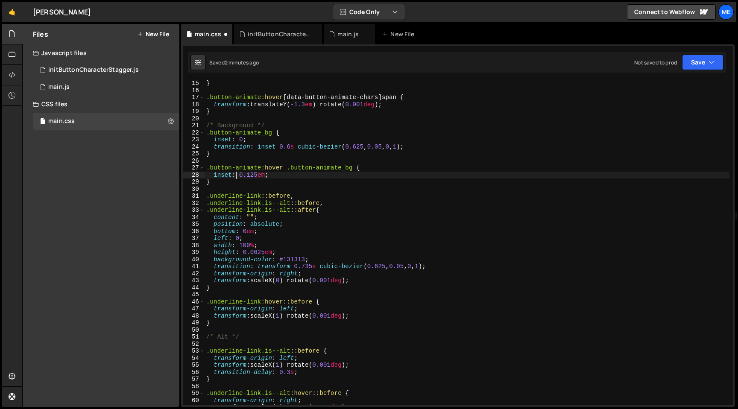
click at [274, 129] on div "} .button-animate :hover [ data-button-animate-chars ] span { transform : trans…" at bounding box center [467, 249] width 525 height 339
type textarea "/* Background */"
type textarea ".button-animate_bg {"
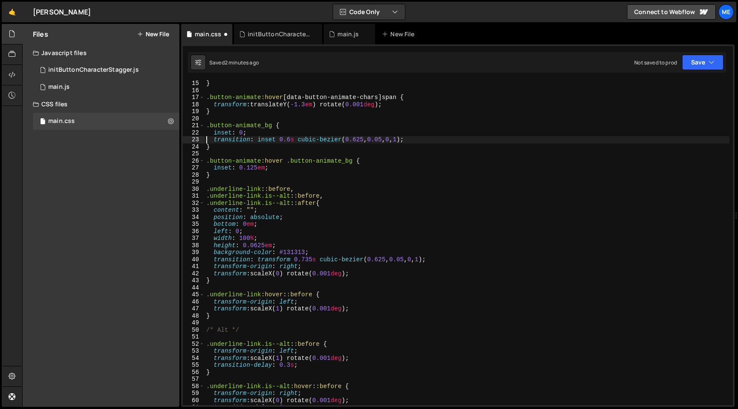
type textarea "}"
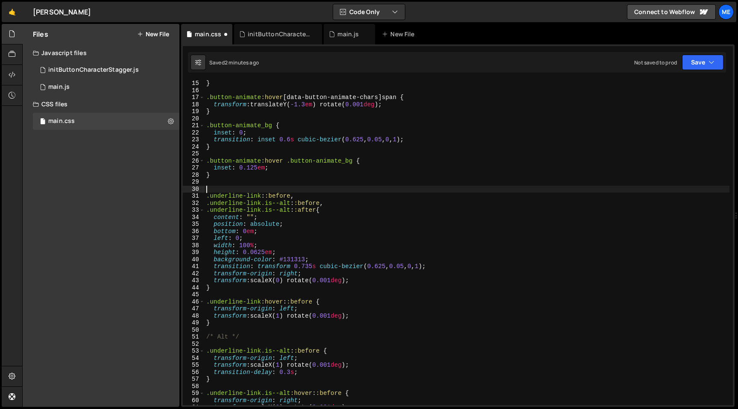
paste textarea "/* Background */"
type textarea "/* Background */"
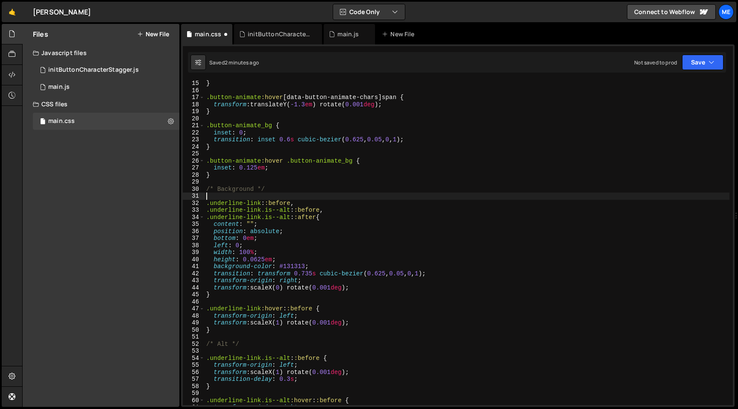
click at [228, 188] on div "} .button-animate :hover [ data-button-animate-chars ] span { transform : trans…" at bounding box center [467, 249] width 525 height 339
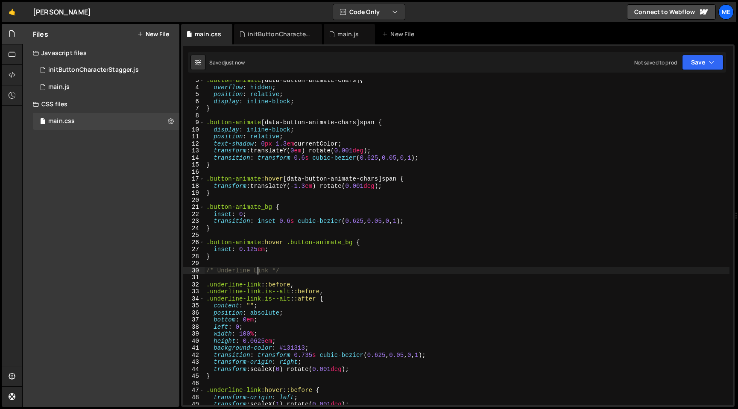
scroll to position [18, 0]
type textarea "/* Underline Link */"
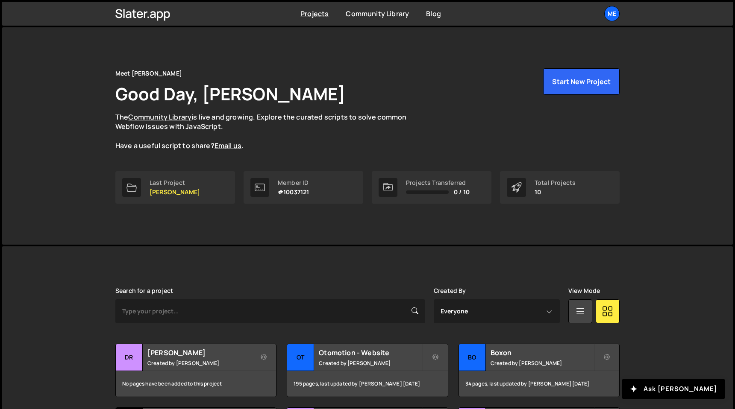
click at [184, 356] on h2 "[PERSON_NAME]" at bounding box center [198, 352] width 103 height 9
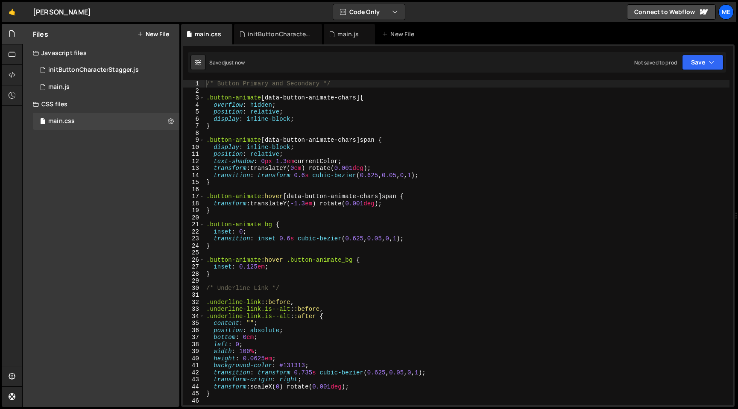
click at [311, 277] on div "/* Button Primary and Secondary */ .button-animate [ data-button-animate-chars …" at bounding box center [467, 249] width 525 height 339
drag, startPoint x: 261, startPoint y: 302, endPoint x: 211, endPoint y: 303, distance: 50.8
click at [211, 303] on div "/* Button Primary and Secondary */ .button-animate [ data-button-animate-chars …" at bounding box center [467, 249] width 525 height 339
type textarea ".underline-link::before,"
click at [12, 53] on icon at bounding box center [12, 54] width 7 height 9
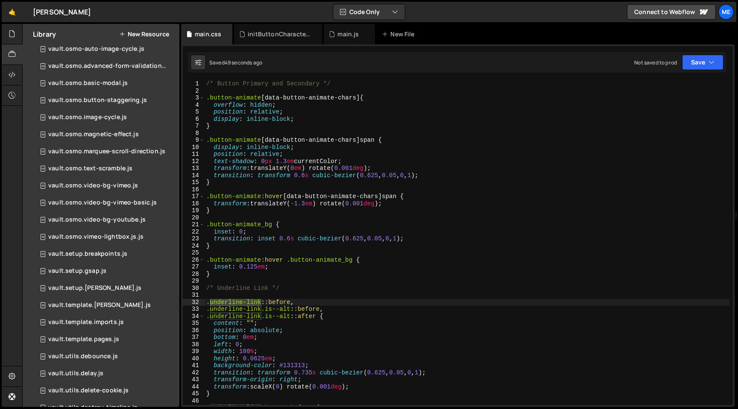
scroll to position [132, 0]
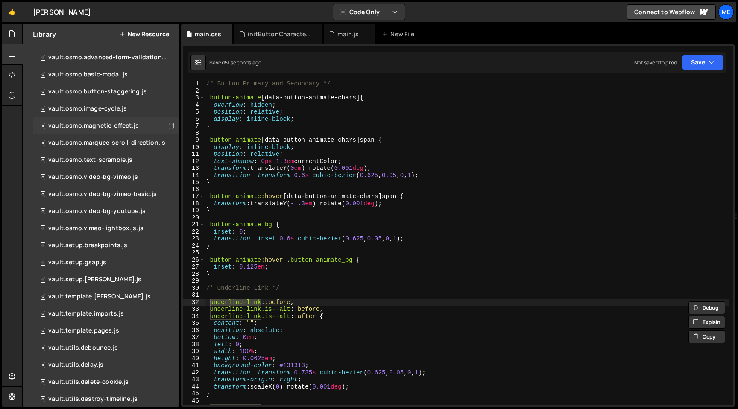
click at [112, 125] on div "vault.osmo.magnetic-effect.js" at bounding box center [93, 126] width 91 height 8
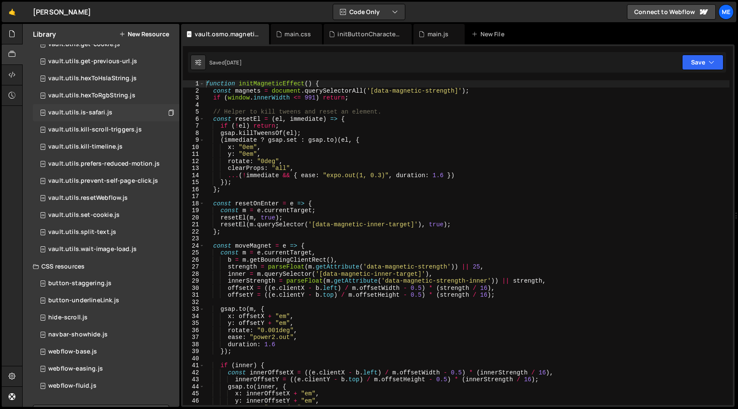
scroll to position [510, 0]
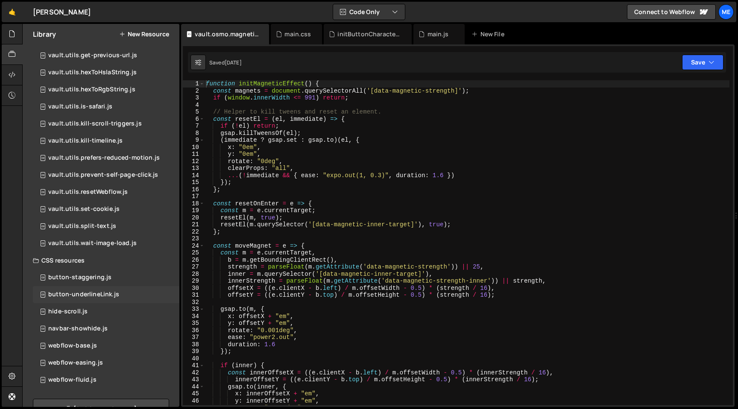
click at [92, 299] on div "button-underlineLink.js 0" at bounding box center [106, 294] width 147 height 17
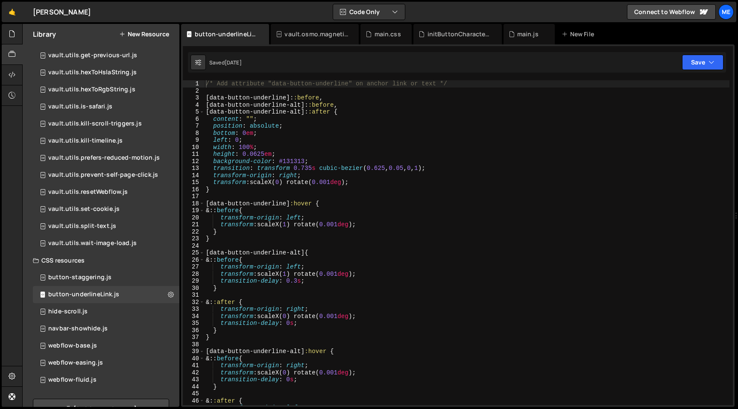
type textarea "[data-button-underline]::before,"
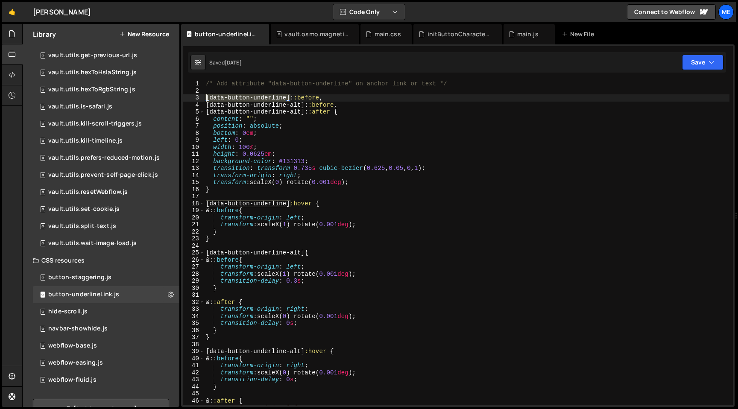
drag, startPoint x: 291, startPoint y: 99, endPoint x: 206, endPoint y: 99, distance: 84.6
click at [206, 99] on div "/* Add attribute "data-button-underline" on anchor link or text */ [ data-butto…" at bounding box center [466, 249] width 525 height 339
click at [20, 31] on div at bounding box center [19, 34] width 3 height 7
click at [14, 35] on icon at bounding box center [12, 33] width 7 height 9
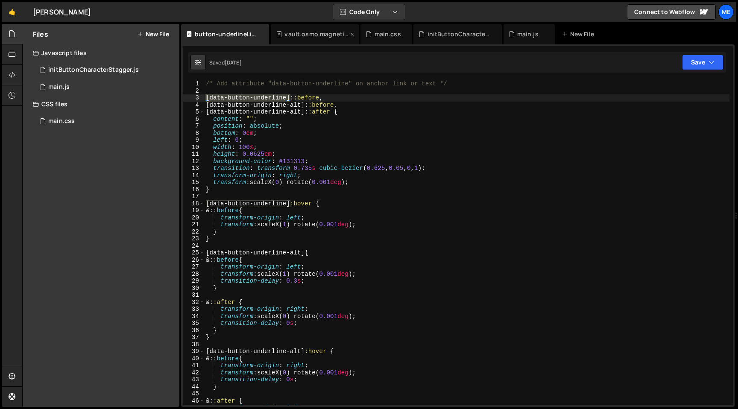
click at [349, 34] on div "vault.osmo.magnetic-effect.js" at bounding box center [317, 34] width 64 height 9
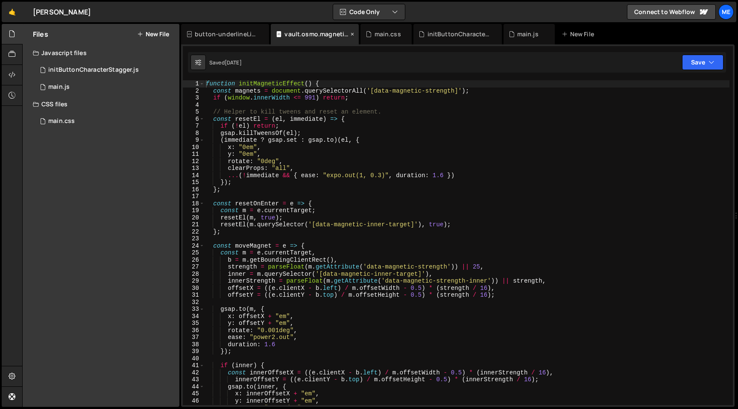
click at [353, 34] on icon at bounding box center [352, 34] width 6 height 9
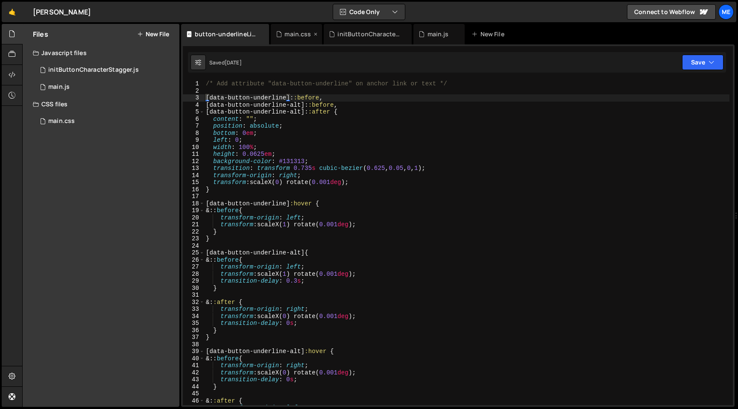
click at [295, 35] on div "main.css" at bounding box center [298, 34] width 26 height 9
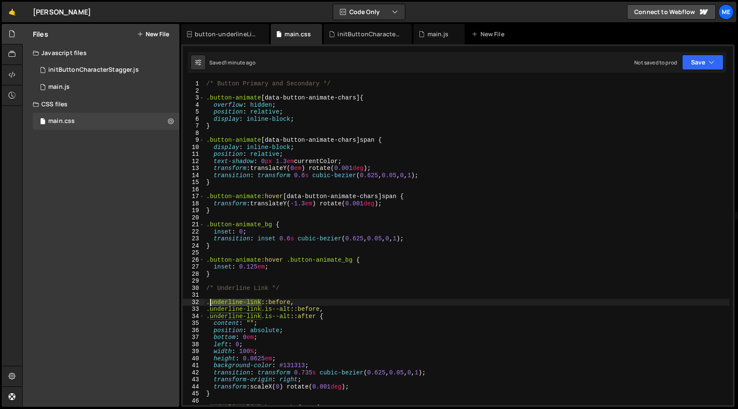
drag, startPoint x: 261, startPoint y: 302, endPoint x: 210, endPoint y: 301, distance: 50.8
click at [210, 301] on div "/* Button Primary and Secondary */ .button-animate [ data-button-animate-chars …" at bounding box center [467, 249] width 525 height 339
click at [285, 324] on div "/* Button Primary and Secondary */ .button-animate [ data-button-animate-chars …" at bounding box center [467, 249] width 525 height 339
type textarea "content: "";"
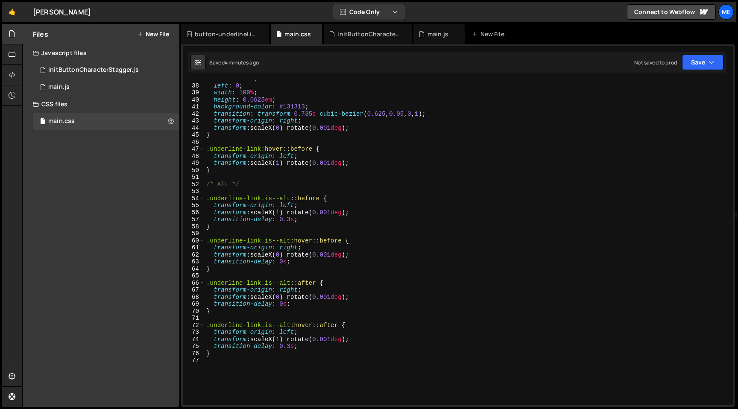
scroll to position [258, 0]
click at [159, 34] on button "New File" at bounding box center [153, 34] width 32 height 7
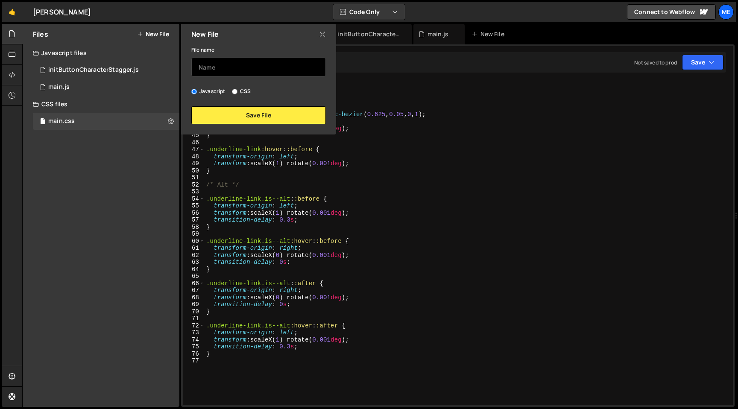
click at [218, 66] on input "text" at bounding box center [258, 67] width 135 height 19
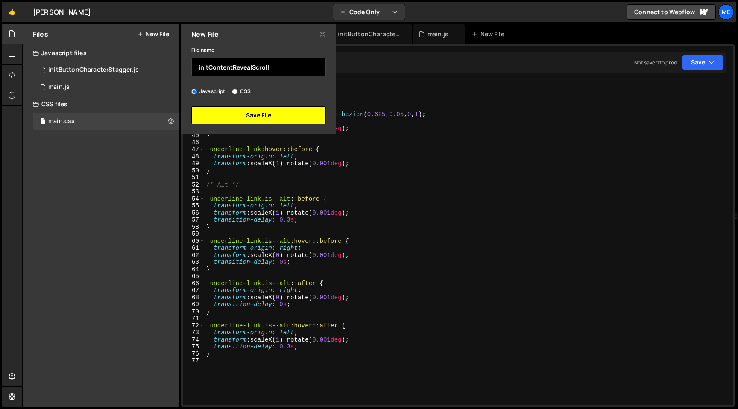
type input "initContentRevealScroll"
click at [236, 117] on button "Save File" at bounding box center [258, 115] width 135 height 18
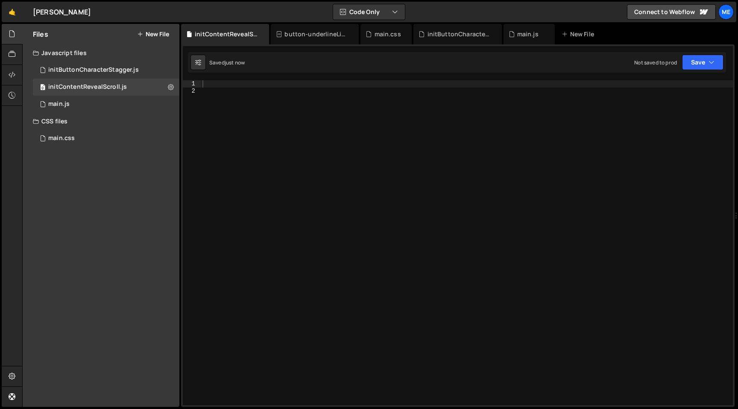
click at [255, 117] on div at bounding box center [467, 249] width 532 height 339
paste textarea "})"
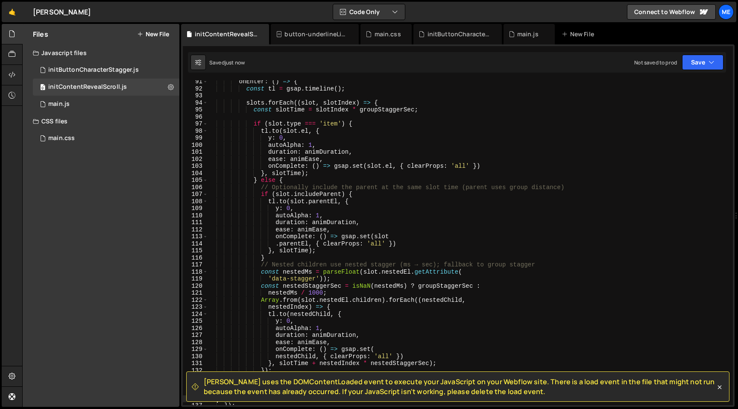
scroll to position [870, 0]
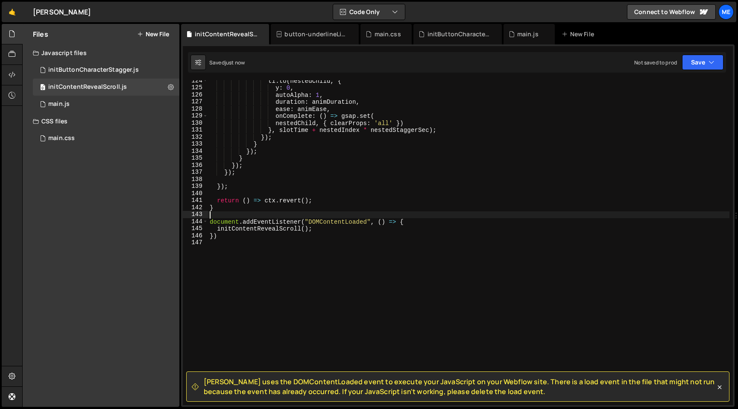
drag, startPoint x: 231, startPoint y: 216, endPoint x: 231, endPoint y: 320, distance: 103.4
click at [231, 319] on div "tl . to ( nestedChild , { y : 0 , autoAlpha : 1 , duration : animDuration , eas…" at bounding box center [469, 246] width 522 height 339
type textarea "})"
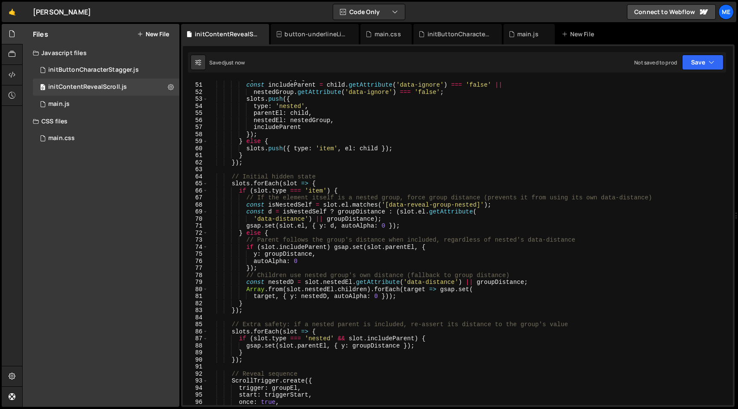
scroll to position [0, 0]
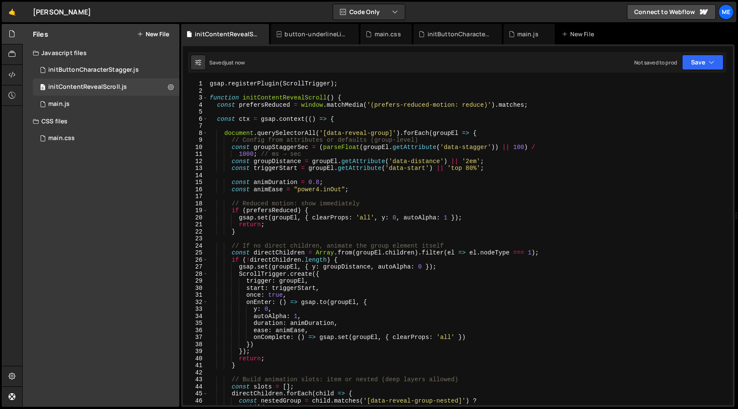
click at [268, 100] on div "gsap . registerPlugin ( ScrollTrigger ) ; function initContentRevealScroll ( ) …" at bounding box center [469, 249] width 522 height 339
type textarea "function initContentRevealScroll() {"
click at [268, 100] on div "gsap . registerPlugin ( ScrollTrigger ) ; function initContentRevealScroll ( ) …" at bounding box center [469, 249] width 522 height 339
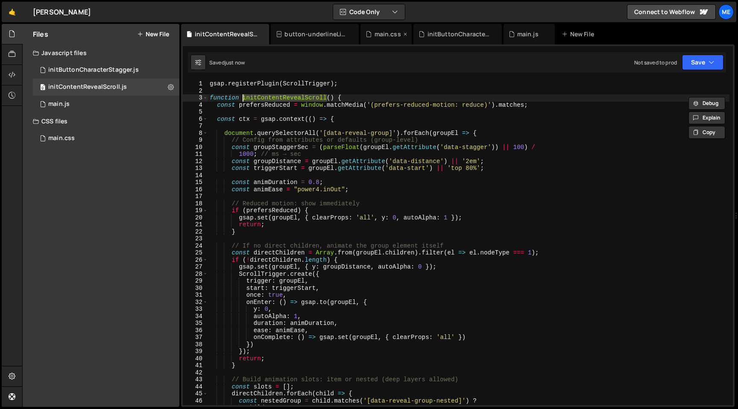
click at [392, 34] on div "main.css" at bounding box center [388, 34] width 26 height 9
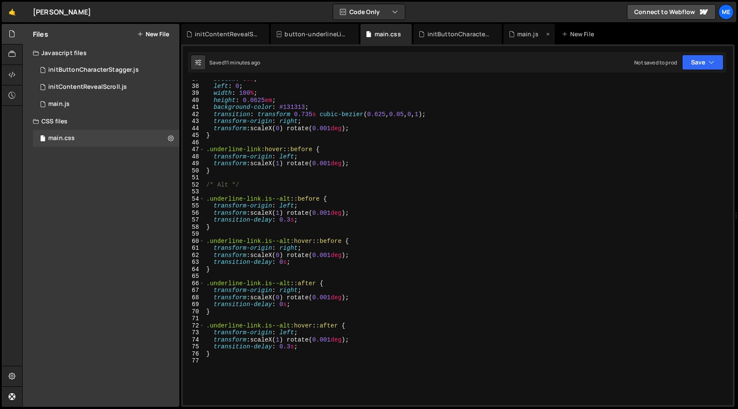
click at [530, 38] on div "main.js" at bounding box center [527, 34] width 21 height 9
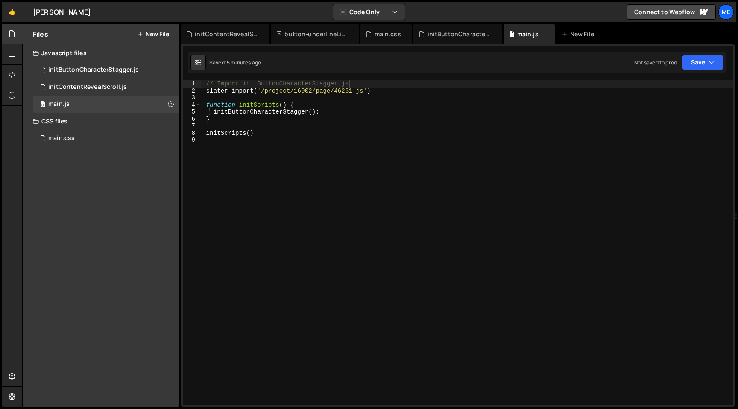
type textarea "slater_import('/project/16902/page/46261.js')"
click at [427, 93] on div "// Import initButtonCharacterStagger.js slater_import ( '/project/16902/page/46…" at bounding box center [467, 249] width 532 height 339
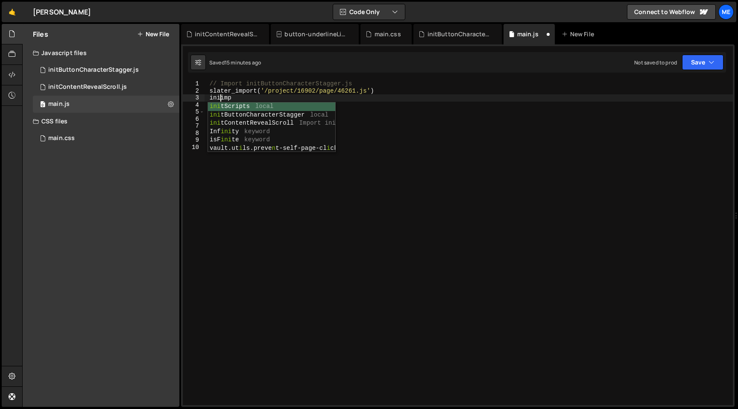
scroll to position [0, 1]
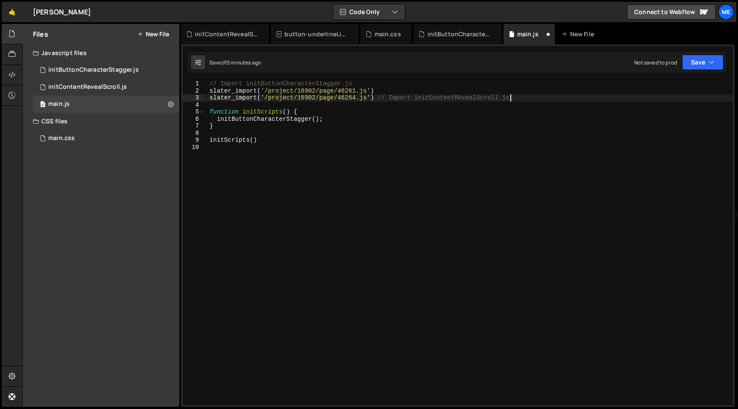
click at [378, 97] on div "// Import initButtonCharacterStagger.js slater_import ( '/project/16902/page/46…" at bounding box center [468, 249] width 529 height 339
paste textarea "// Import initContentRevealScroll.js"
type textarea "slater_import('/project/16902/page/46261.js')// Import initContentRevealScroll.…"
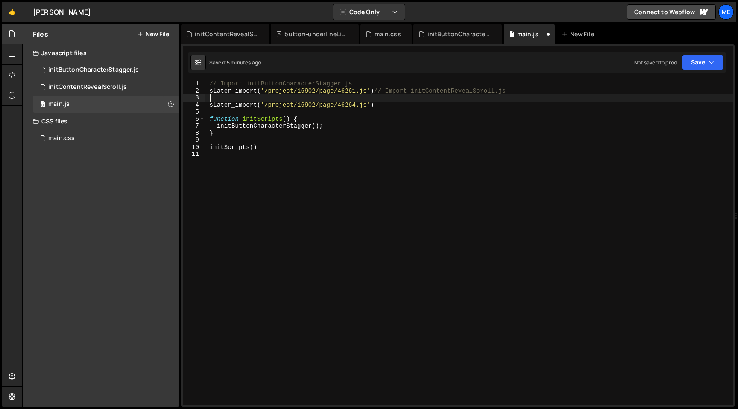
scroll to position [0, 0]
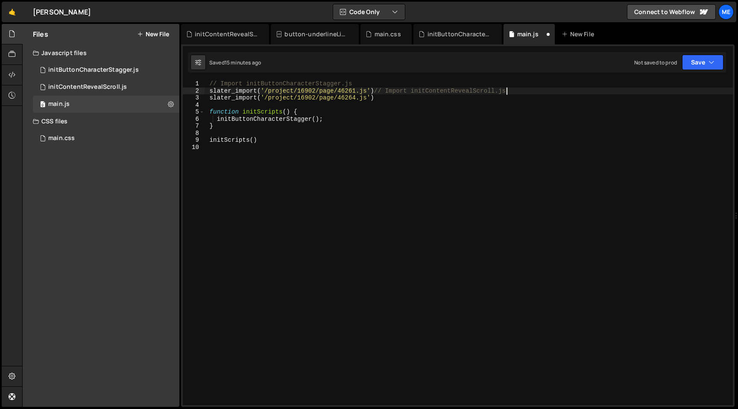
type textarea "slater_import('/project/16902/page/46261.js')"
paste textarea "// Import initContentRevealScroll.js"
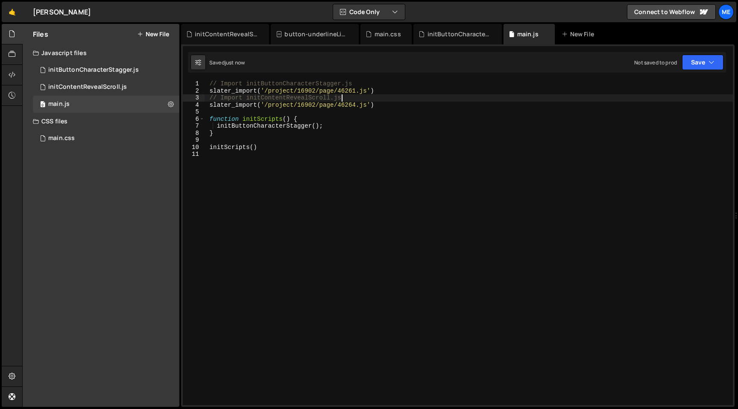
click at [313, 97] on div "// Import initButtonCharacterStagger.js slater_import ( '/project/16902/page/46…" at bounding box center [468, 249] width 529 height 339
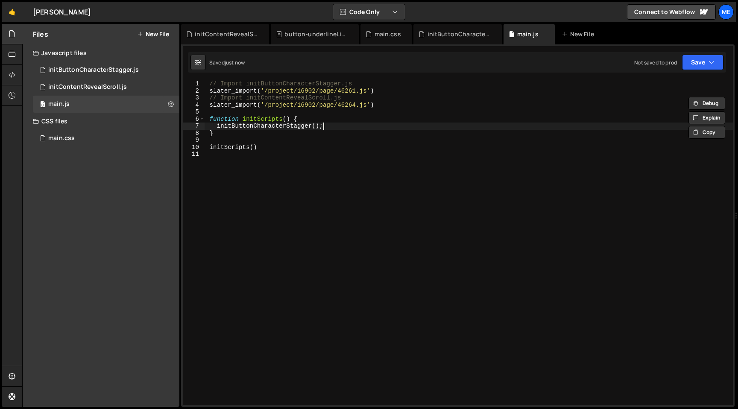
click at [337, 124] on div "// Import initButtonCharacterStagger.js slater_import ( '/project/16902/page/46…" at bounding box center [468, 249] width 529 height 339
type textarea "initButtonCharacterStagger();"
paste textarea "initContentRevealScroll"
type textarea "initContentRevealScroll();"
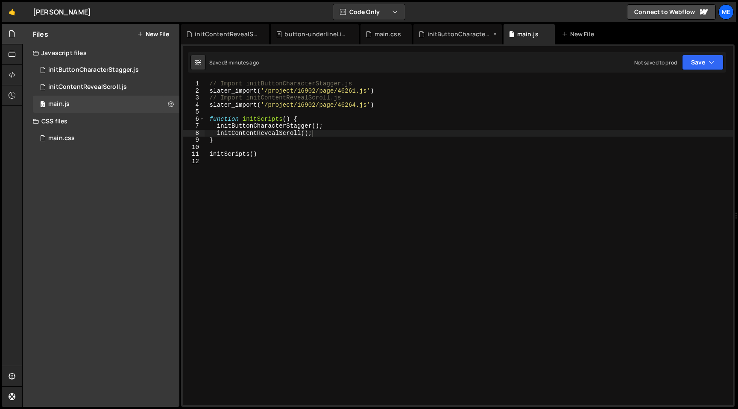
click at [440, 37] on div "initButtonCharacterStagger.js" at bounding box center [460, 34] width 64 height 9
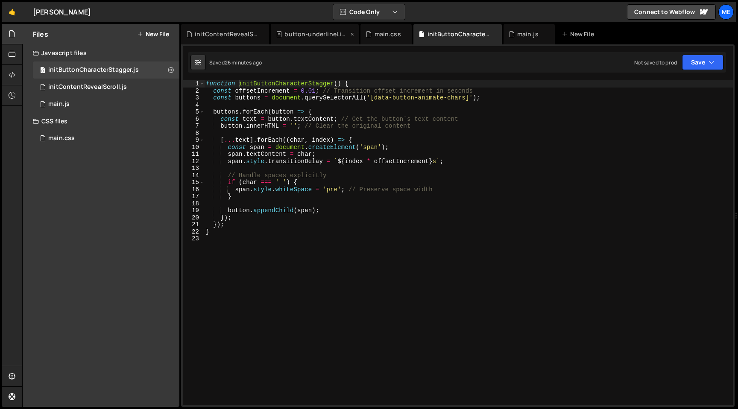
click at [325, 41] on div "button-underlineLink.css" at bounding box center [315, 34] width 88 height 21
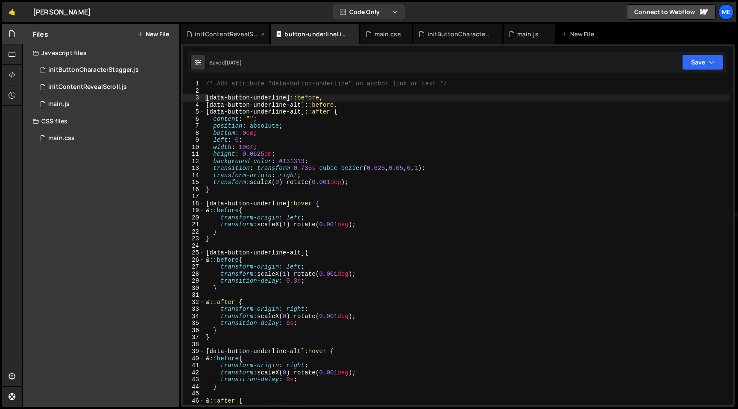
click at [232, 29] on div "initContentRevealScroll.js" at bounding box center [225, 34] width 88 height 21
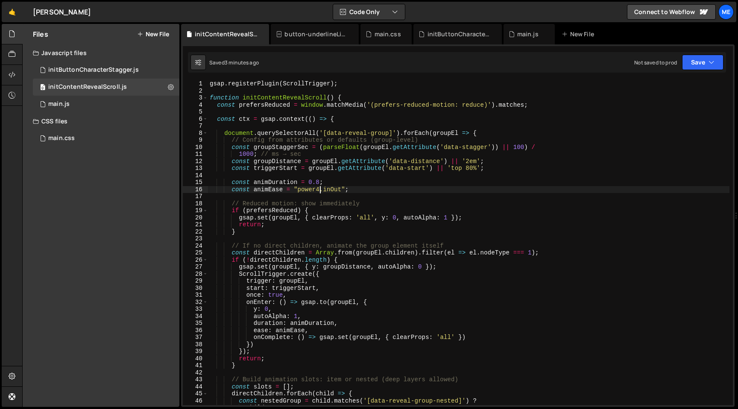
click at [320, 189] on div "gsap . registerPlugin ( ScrollTrigger ) ; function initContentRevealScroll ( ) …" at bounding box center [469, 249] width 522 height 339
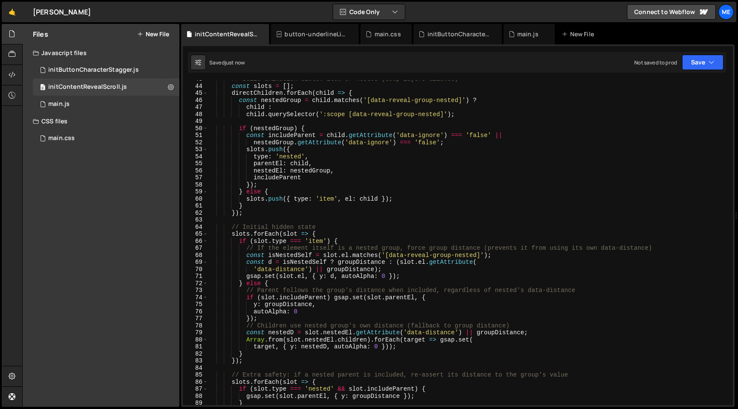
scroll to position [313, 0]
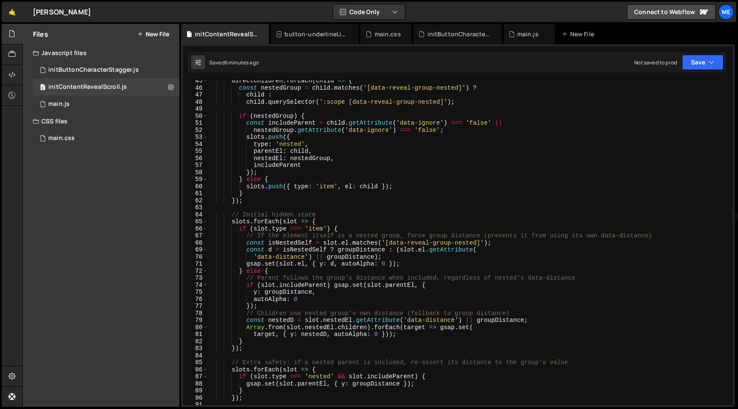
click at [276, 53] on div "Saved 6 minutes ago Not saved to prod Upgrade to Edit Save Save to Staging S Sa…" at bounding box center [457, 62] width 538 height 21
type textarea "slots.push({"
click at [332, 138] on div "directChildren . forEach ( child => { const nestedGroup = child . matches ( '[d…" at bounding box center [469, 246] width 522 height 339
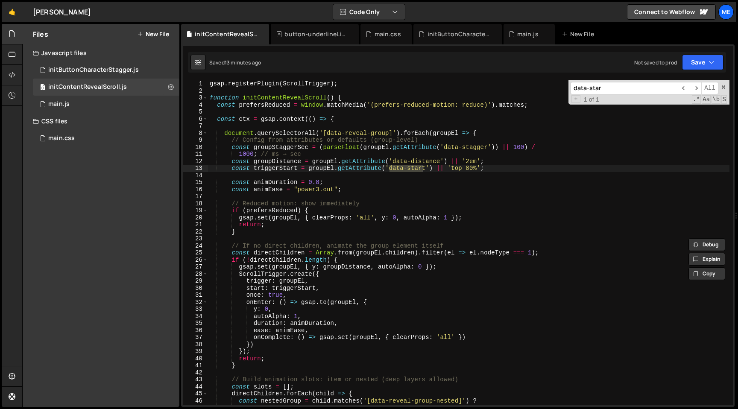
scroll to position [0, 0]
type input "data-start"
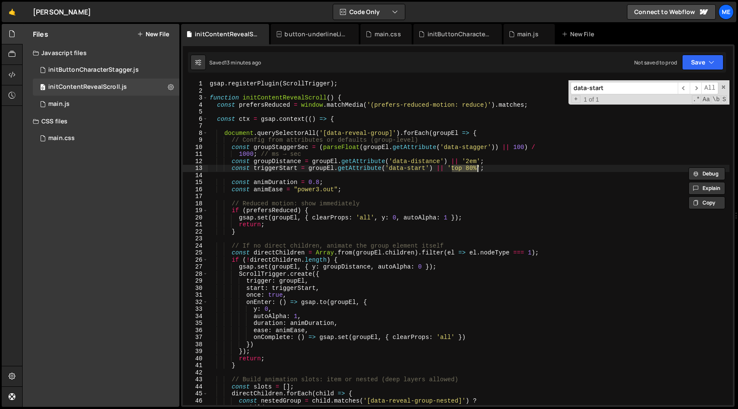
drag, startPoint x: 453, startPoint y: 170, endPoint x: 476, endPoint y: 170, distance: 23.1
click at [476, 170] on div "gsap . registerPlugin ( ScrollTrigger ) ; function initContentRevealScroll ( ) …" at bounding box center [469, 249] width 522 height 339
click at [339, 84] on div "gsap . registerPlugin ( ScrollTrigger ) ; function initContentRevealScroll ( ) …" at bounding box center [469, 249] width 522 height 339
type textarea "gsap.registerPlugin(ScrollTrigger);"
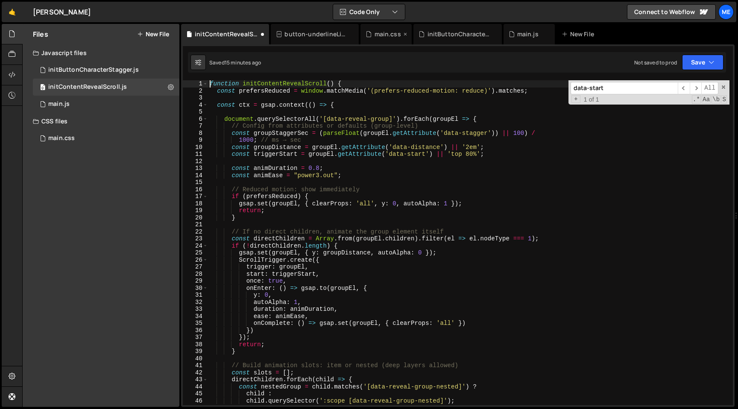
type textarea "function initContentRevealScroll() {"
click at [529, 33] on div "main.js" at bounding box center [527, 34] width 21 height 9
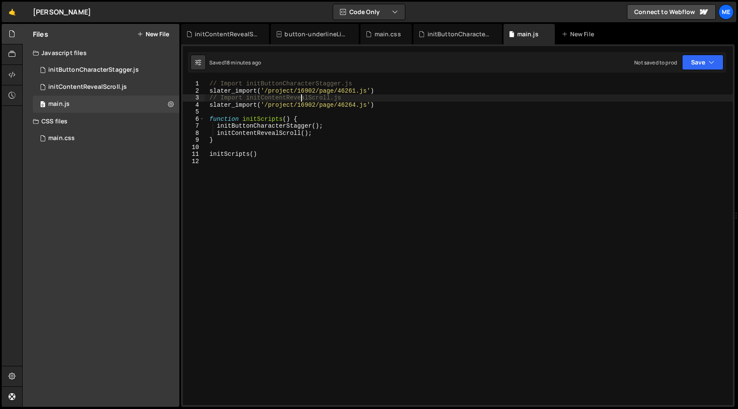
click at [302, 101] on div "// Import initButtonCharacterStagger.js slater_import ( '/project/16902/page/46…" at bounding box center [468, 249] width 529 height 339
type textarea "slater_import('/project/16902/page/46264.js')"
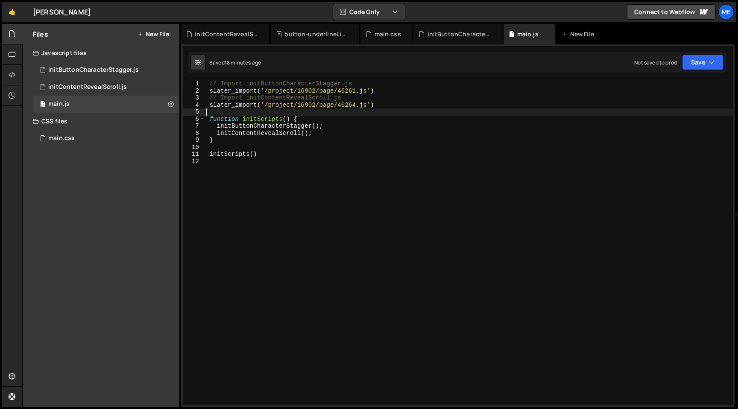
paste textarea "gsap.registerPlugin(ScrollTrigger);"
type textarea "gsap.registerPlugin(ScrollTrigger);"
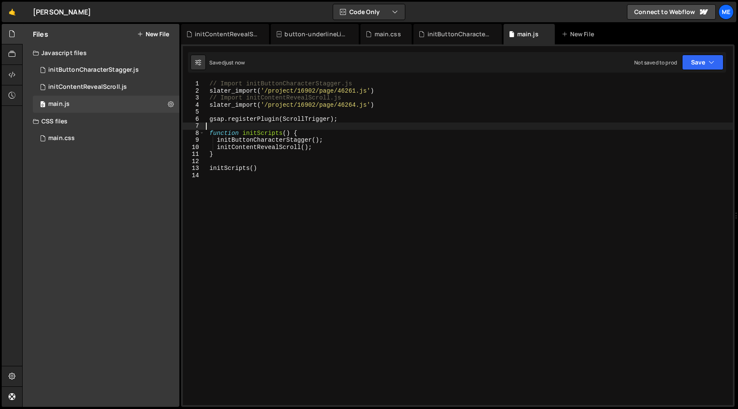
click at [330, 147] on div "// Import initButtonCharacterStagger.js slater_import ( '/project/16902/page/46…" at bounding box center [468, 249] width 529 height 339
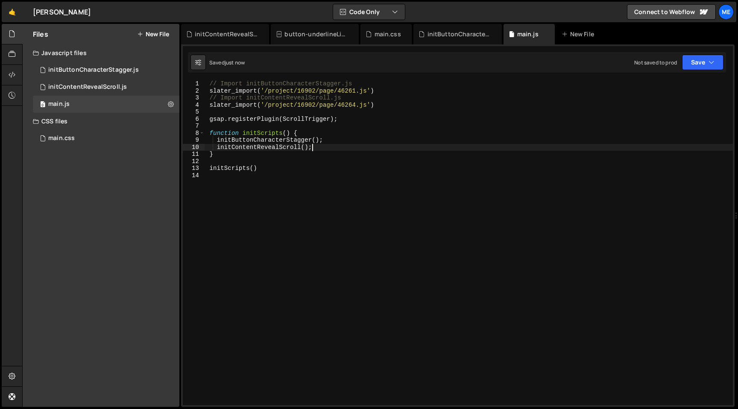
type textarea "initContentRevealScroll();"
click at [14, 56] on icon at bounding box center [12, 54] width 7 height 9
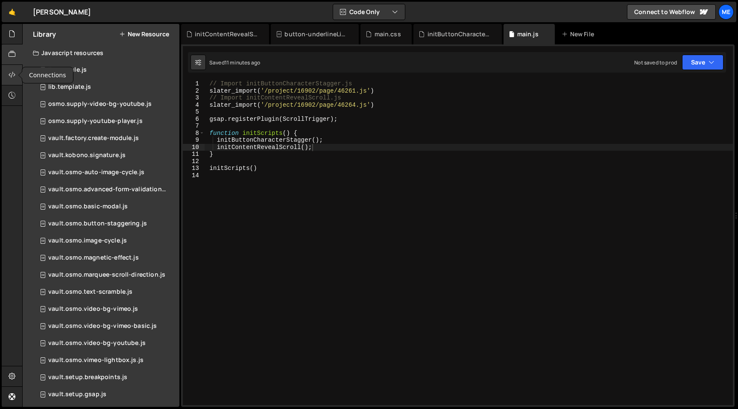
click at [16, 70] on div at bounding box center [12, 75] width 21 height 21
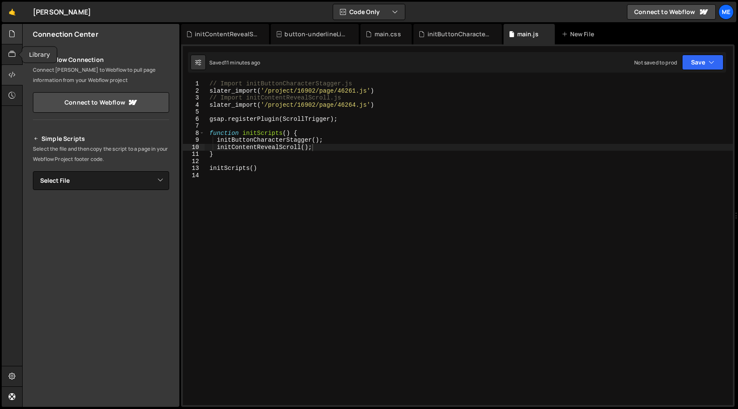
click at [13, 29] on icon at bounding box center [12, 33] width 7 height 9
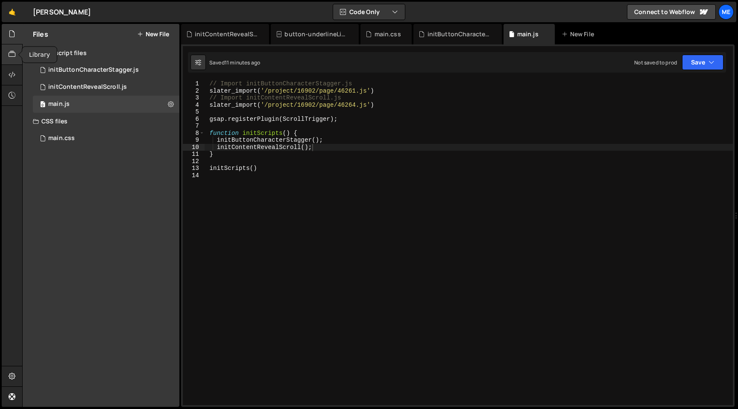
click at [14, 50] on icon at bounding box center [12, 54] width 7 height 9
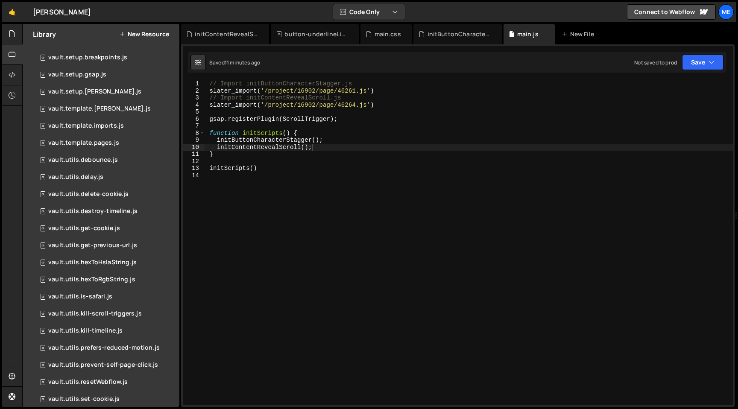
scroll to position [320, 0]
click at [102, 88] on div "vault.setup.[PERSON_NAME].js" at bounding box center [94, 92] width 93 height 8
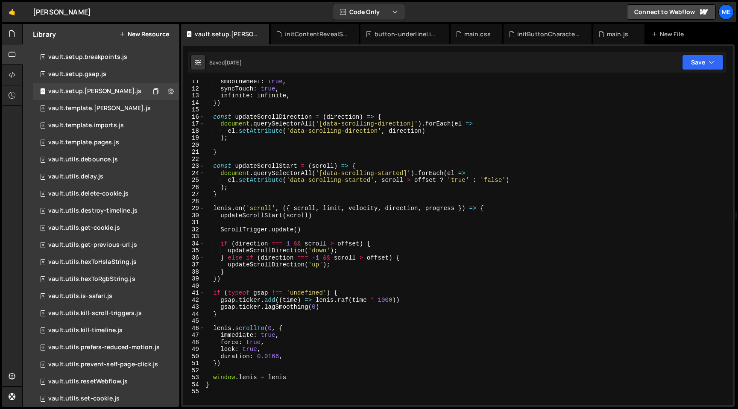
scroll to position [73, 0]
click at [281, 223] on div "smoothWheel : true , syncTouch : true , infinite : infinite , }) const updateSc…" at bounding box center [466, 247] width 525 height 339
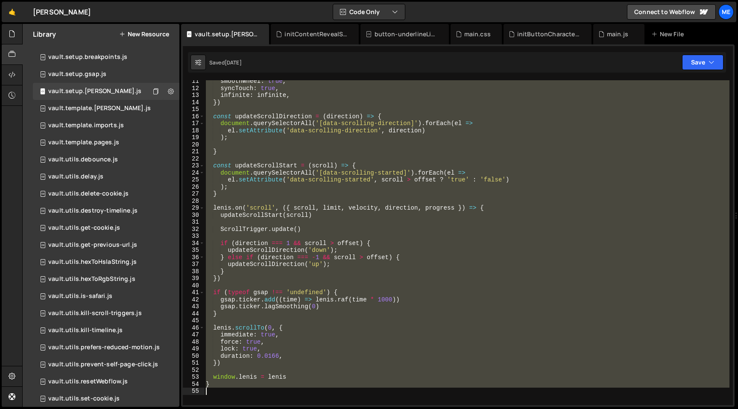
type textarea "}"
click at [18, 41] on div at bounding box center [12, 34] width 21 height 21
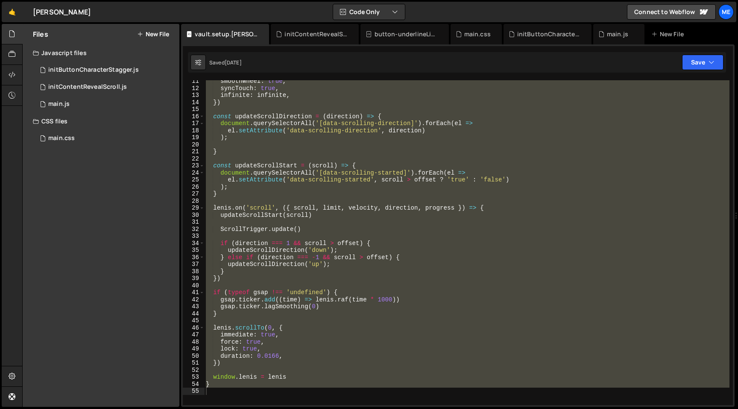
click at [155, 36] on button "New File" at bounding box center [153, 34] width 32 height 7
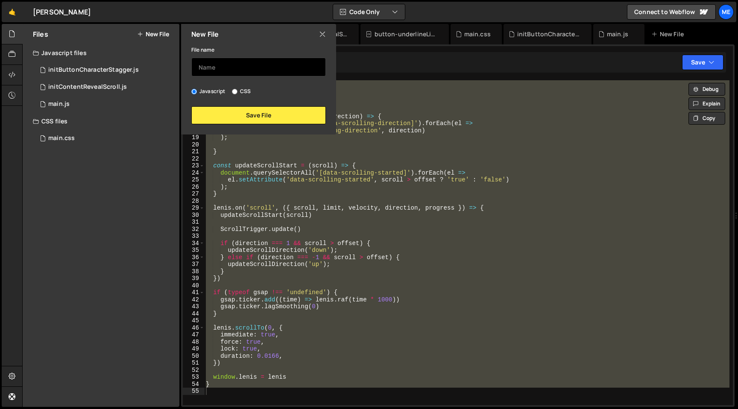
click at [217, 70] on input "text" at bounding box center [258, 67] width 135 height 19
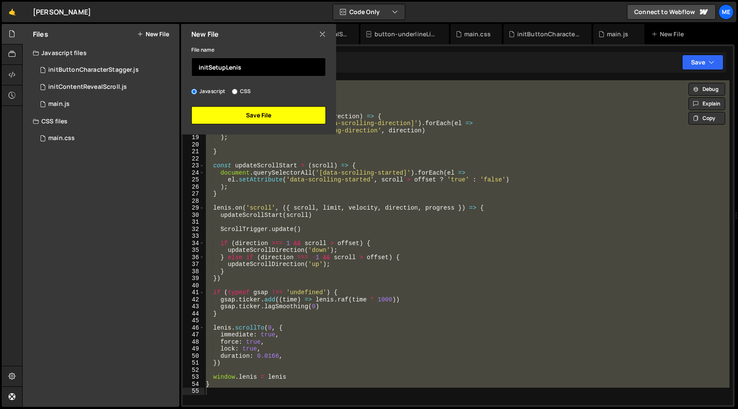
type input "initSetupLenis"
click at [239, 118] on button "Save File" at bounding box center [258, 115] width 135 height 18
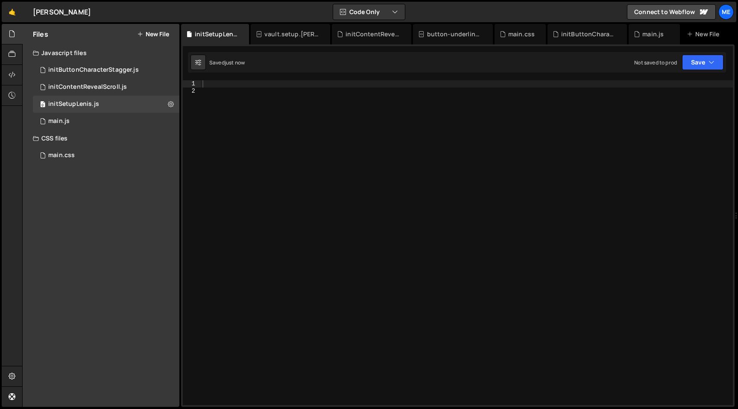
click at [244, 117] on div at bounding box center [467, 249] width 532 height 339
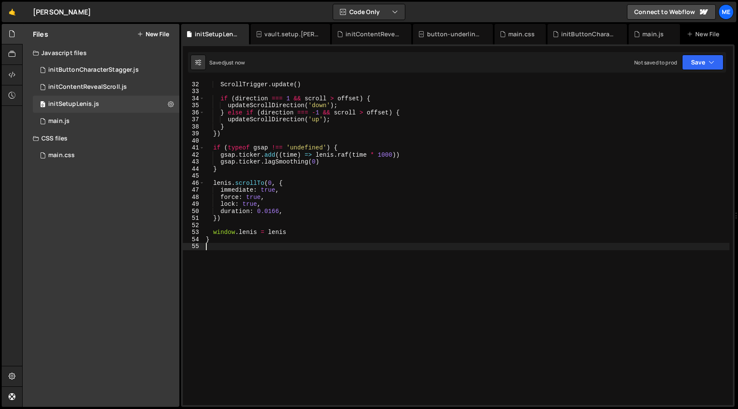
scroll to position [0, 0]
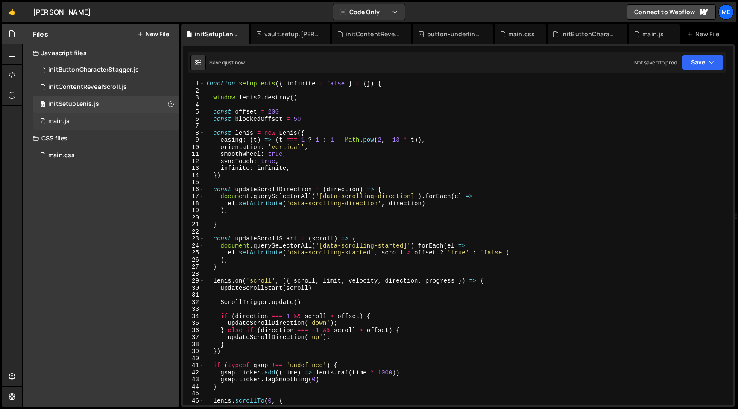
click at [73, 120] on div "0 main.js 0" at bounding box center [106, 121] width 147 height 17
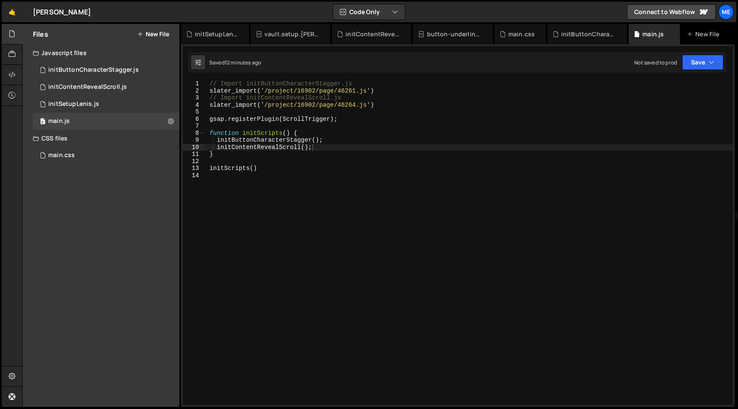
click at [284, 125] on div "// Import initButtonCharacterStagger.js slater_import ( '/project/16902/page/46…" at bounding box center [468, 249] width 529 height 339
type textarea "function initScripts() {"
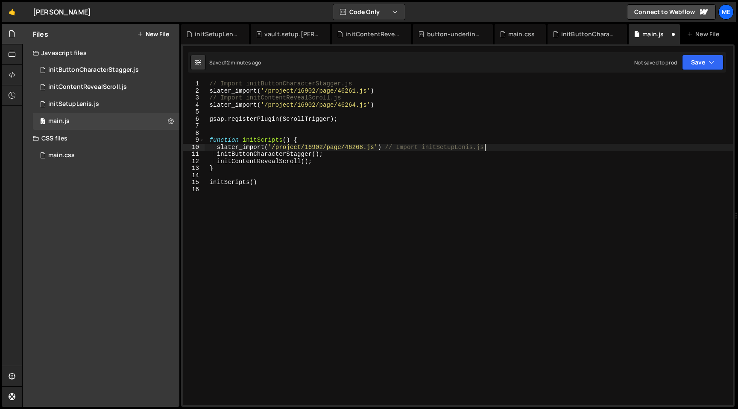
scroll to position [0, 19]
type textarea "slater_import('/project/16902/page/46268.js') // Import initSetupLenis.js"
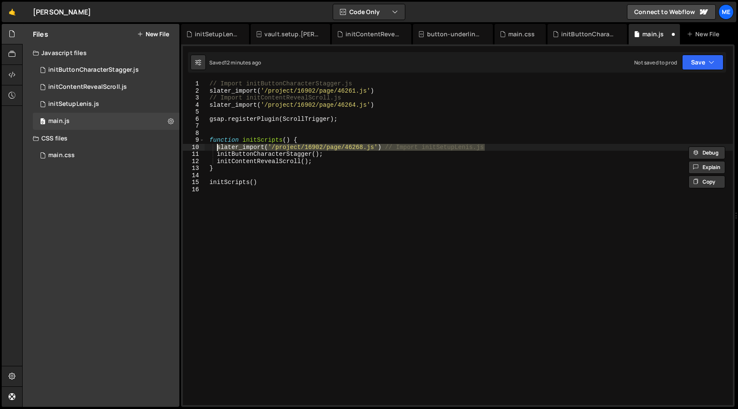
scroll to position [0, 0]
type textarea "function initScripts() {"
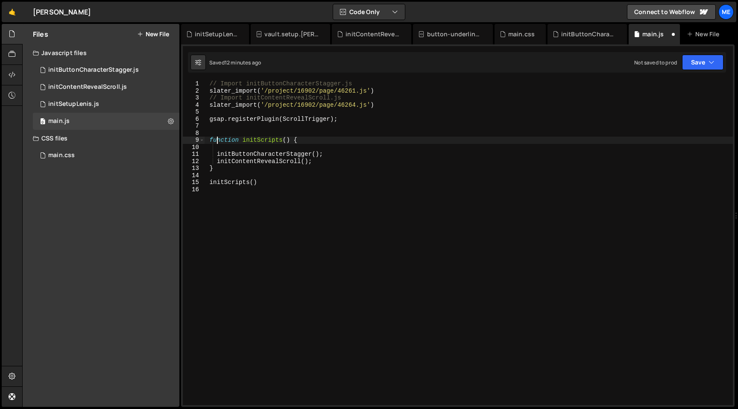
scroll to position [0, 0]
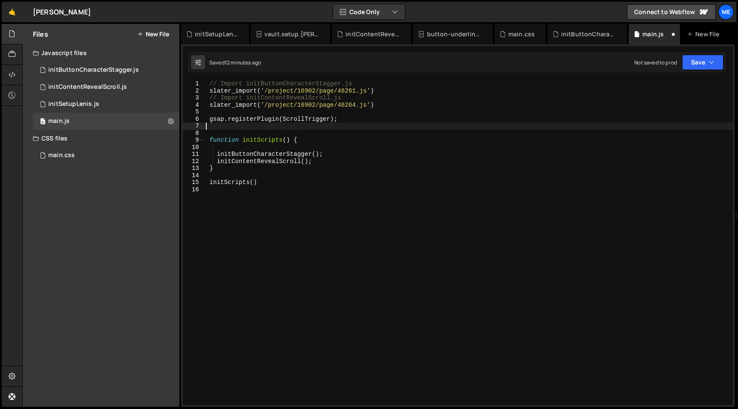
type textarea "gsap.registerPlugin(ScrollTrigger);"
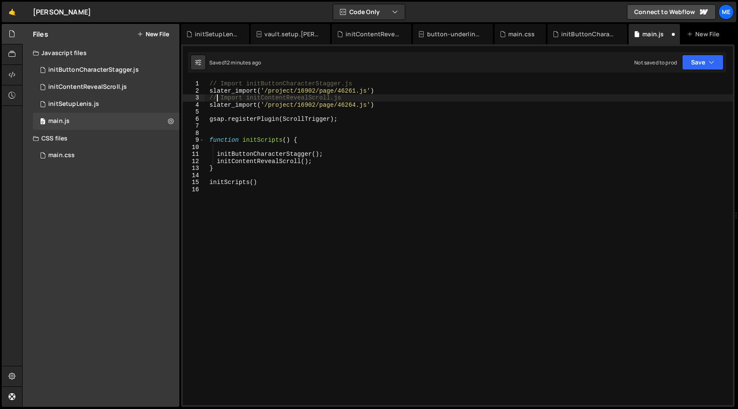
type textarea "slater_import('/project/16902/page/46264.js')"
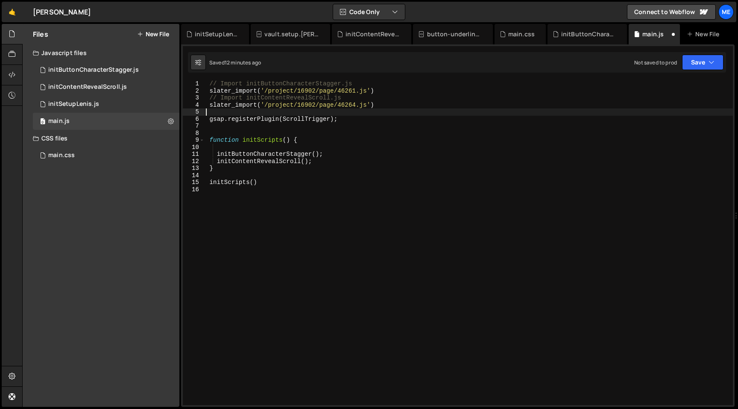
paste textarea "slater_import('/project/16902/page/46268.js') // Import initSetupLenis.js"
click at [373, 112] on div "// Import initButtonCharacterStagger.js slater_import ( '/project/16902/page/46…" at bounding box center [468, 249] width 529 height 339
click at [387, 102] on div "// Import initButtonCharacterStagger.js slater_import ( '/project/16902/page/46…" at bounding box center [468, 249] width 529 height 339
type textarea "slater_import('/project/16902/page/46264.js')"
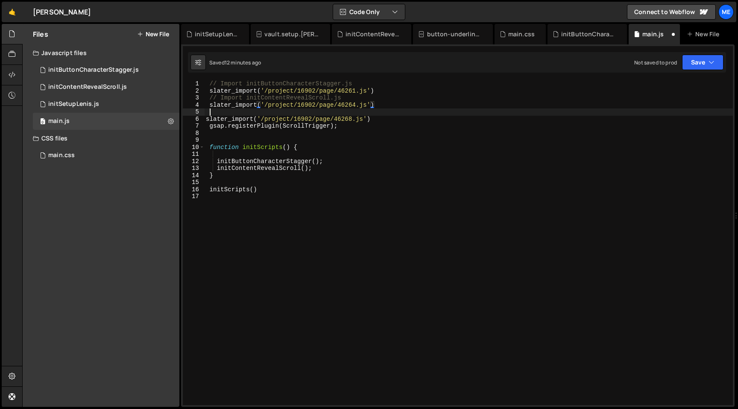
paste textarea "// Import initSetupLenis.js"
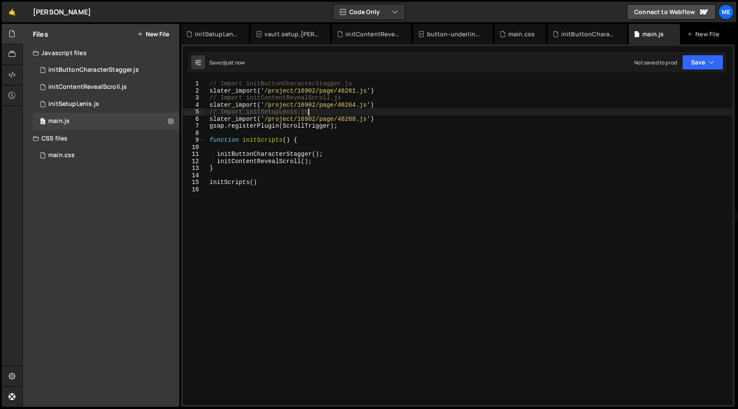
click at [376, 122] on div "// Import initButtonCharacterStagger.js slater_import ( '/project/16902/page/46…" at bounding box center [468, 249] width 529 height 339
type textarea "slater_import('/project/16902/page/46268.js')"
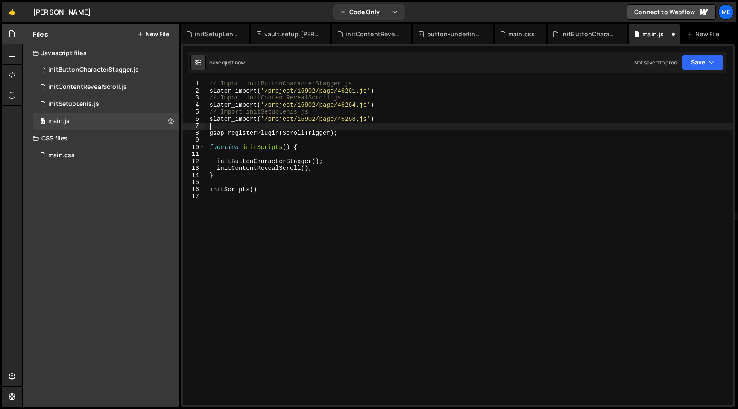
click at [318, 156] on div "// Import initButtonCharacterStagger.js slater_import ( '/project/16902/page/46…" at bounding box center [468, 249] width 529 height 339
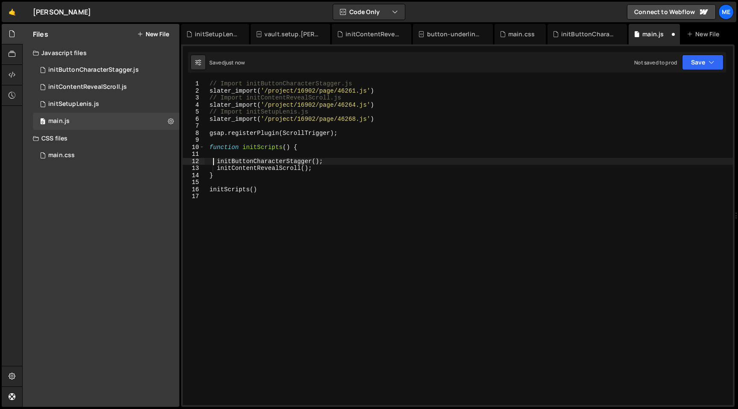
type textarea "}"
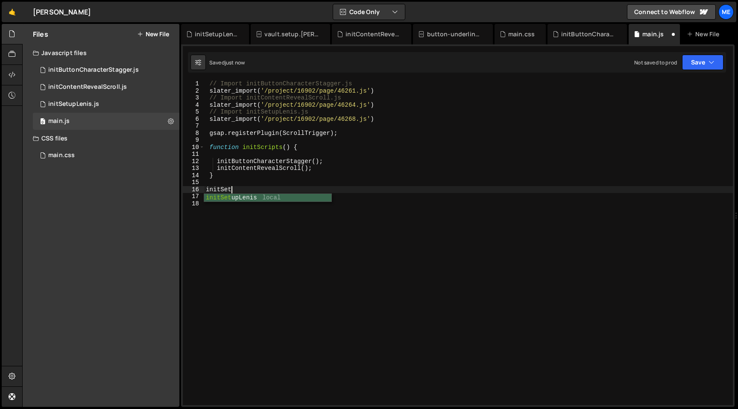
scroll to position [0, 3]
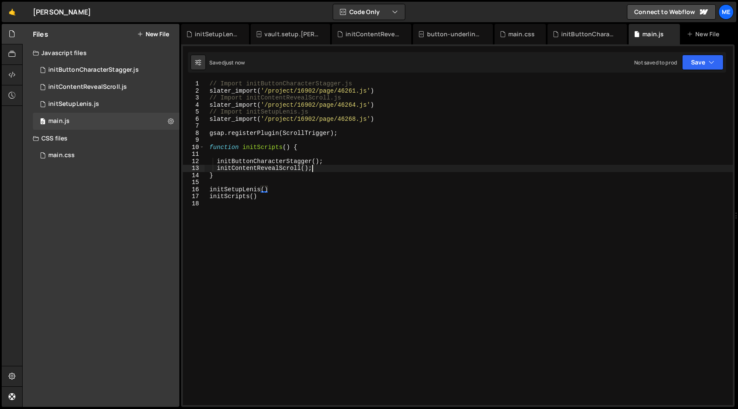
click at [331, 170] on div "// Import initButtonCharacterStagger.js slater_import ( '/project/16902/page/46…" at bounding box center [468, 249] width 529 height 339
click at [332, 146] on div "// Import initButtonCharacterStagger.js slater_import ( '/project/16902/page/46…" at bounding box center [468, 249] width 529 height 339
type textarea "function initScripts() {"
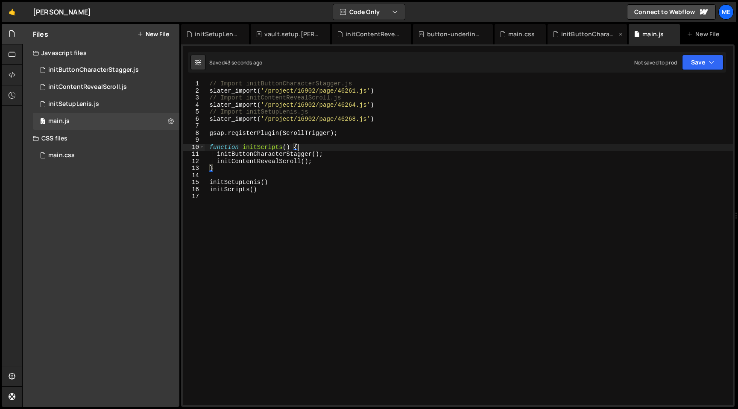
type textarea "function initScripts() {"
click at [447, 141] on div "// Import initButtonCharacterStagger.js slater_import ( '/project/16902/page/46…" at bounding box center [468, 249] width 529 height 339
click at [233, 182] on div "// Import initButtonCharacterStagger.js slater_import ( '/project/16902/page/46…" at bounding box center [468, 249] width 529 height 339
type textarea "initSetupLenis()"
click at [233, 182] on div "// Import initButtonCharacterStagger.js slater_import ( '/project/16902/page/46…" at bounding box center [468, 249] width 529 height 339
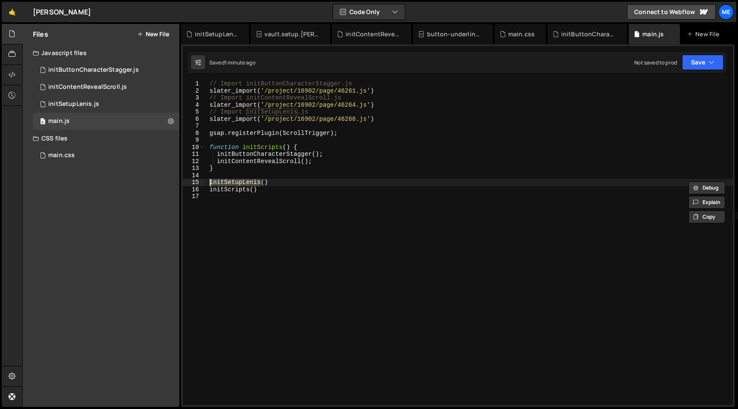
click at [352, 176] on div "// Import initButtonCharacterStagger.js slater_import ( '/project/16902/page/46…" at bounding box center [468, 249] width 529 height 339
click at [77, 104] on div "initSetupLenis.js" at bounding box center [73, 104] width 51 height 8
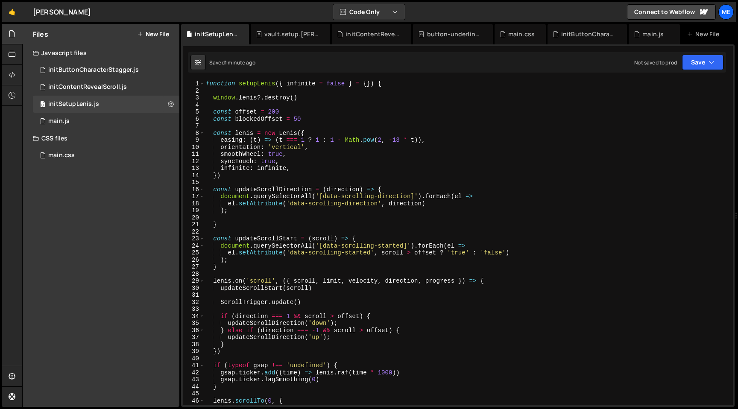
click at [331, 91] on div "function setupLenis ( { infinite = false } = { }) { window . [PERSON_NAME] ?. d…" at bounding box center [466, 249] width 525 height 339
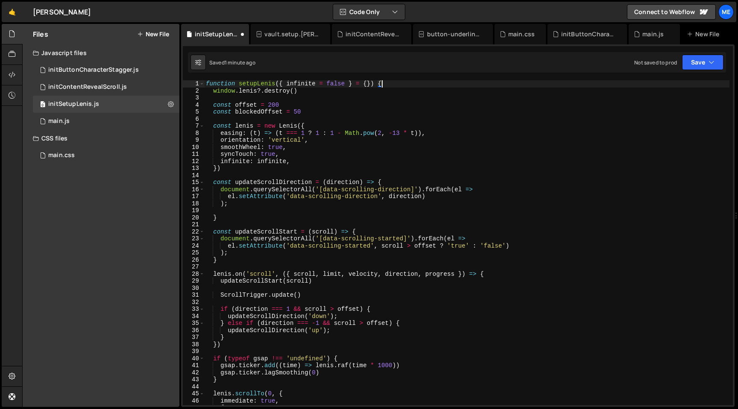
type textarea "window.[PERSON_NAME]?.destroy()"
type textarea "const blockedOffset = 50"
type textarea "})"
type textarea ");"
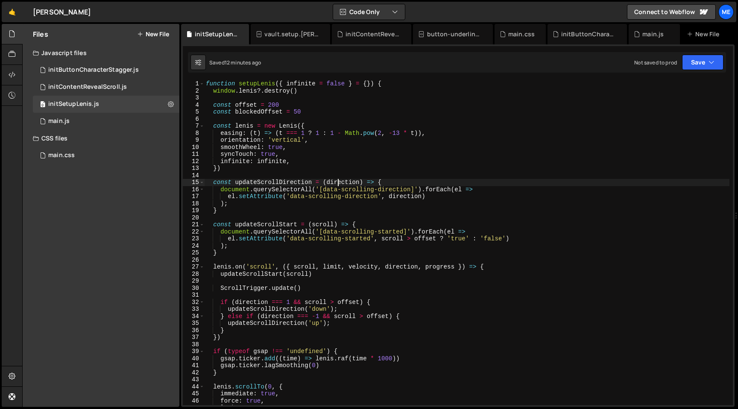
click at [337, 180] on div "function setupLenis ( { infinite = false } = { }) { window . [PERSON_NAME] ?. d…" at bounding box center [466, 249] width 525 height 339
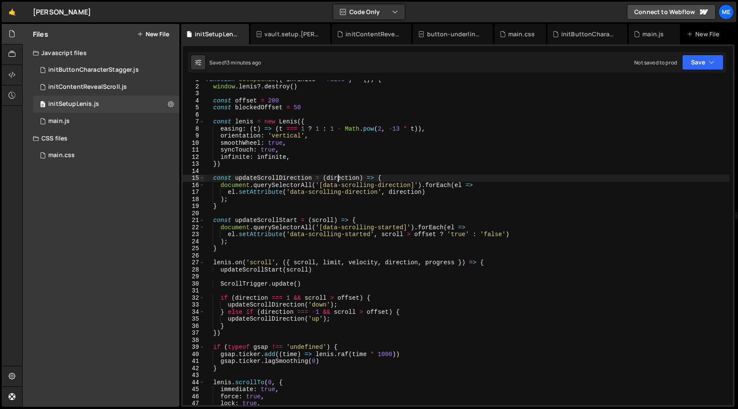
scroll to position [61, 0]
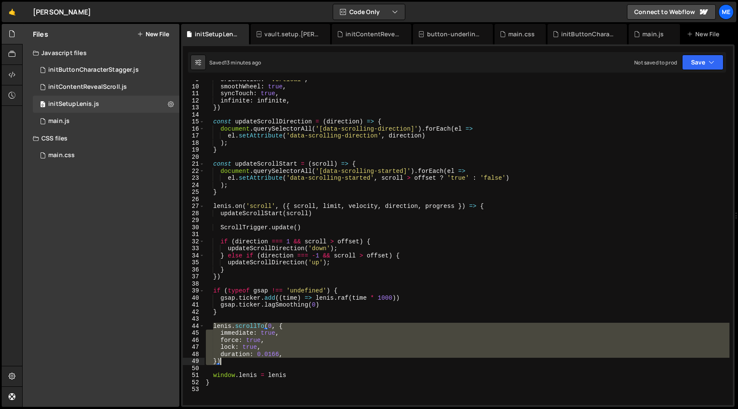
drag, startPoint x: 212, startPoint y: 325, endPoint x: 231, endPoint y: 364, distance: 43.4
click at [231, 364] on div "orientation : 'vertical' , smoothWheel : true , syncTouch : true , infinite : i…" at bounding box center [466, 245] width 525 height 339
type textarea "duration: 0.0166, })"
click at [657, 36] on div "main.js" at bounding box center [653, 34] width 21 height 9
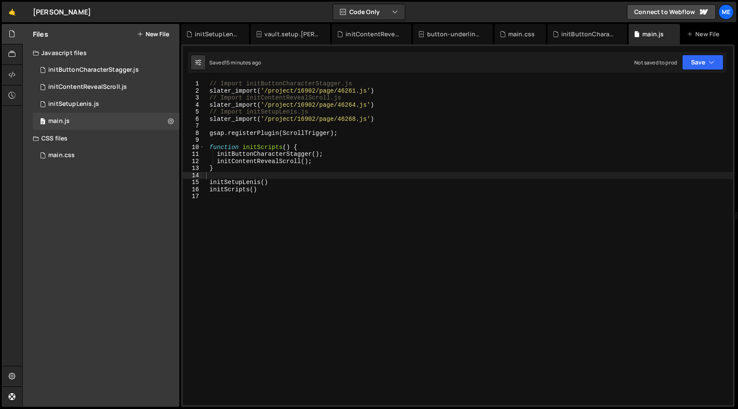
type textarea "initSetupLenis()"
click at [274, 182] on div "// Import initButtonCharacterStagger.js slater_import ( '/project/16902/page/46…" at bounding box center [468, 249] width 529 height 339
type textarea "initScripts()"
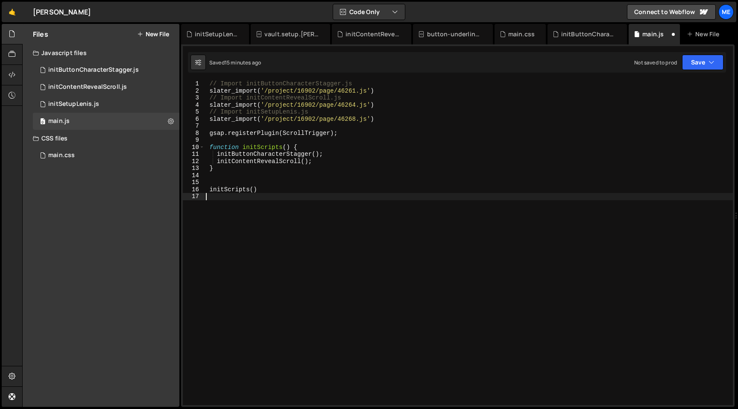
paste textarea "initSetupLenis()"
type textarea "initSetupLenis()"
click at [276, 189] on div "// Import initButtonCharacterStagger.js slater_import ( '/project/16902/page/46…" at bounding box center [468, 249] width 529 height 339
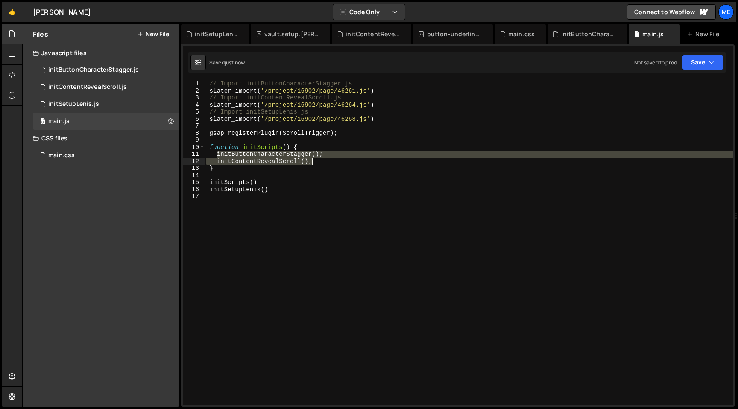
drag, startPoint x: 215, startPoint y: 156, endPoint x: 351, endPoint y: 161, distance: 135.9
click at [351, 161] on div "// Import initButtonCharacterStagger.js slater_import ( '/project/16902/page/46…" at bounding box center [468, 249] width 529 height 339
type textarea "initButtonCharacterStagger(); initContentRevealScroll();"
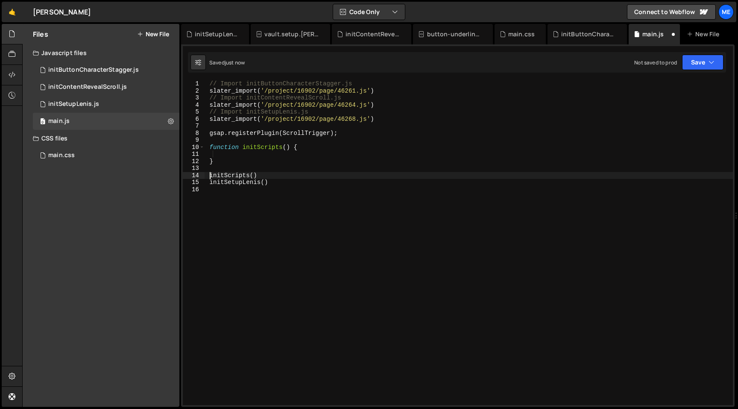
drag, startPoint x: 210, startPoint y: 176, endPoint x: 305, endPoint y: 176, distance: 94.4
click at [302, 176] on div "// Import initButtonCharacterStagger.js slater_import ( '/project/16902/page/46…" at bounding box center [468, 249] width 529 height 339
paste textarea "initContentRevealScroll();"
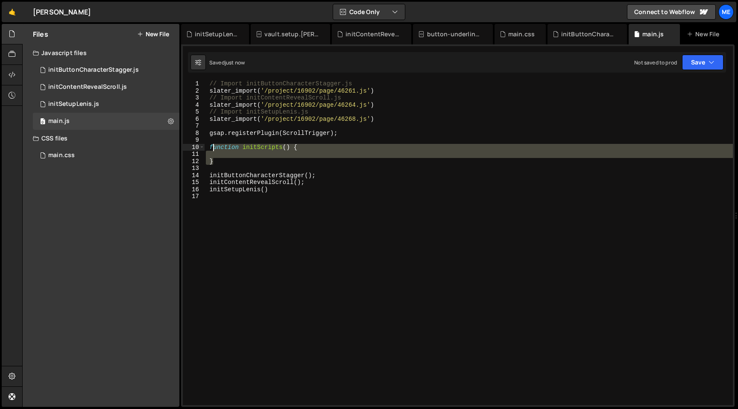
drag, startPoint x: 236, startPoint y: 162, endPoint x: 214, endPoint y: 144, distance: 28.0
click at [214, 144] on div "// Import initButtonCharacterStagger.js slater_import ( '/project/16902/page/46…" at bounding box center [468, 249] width 529 height 339
type textarea "f"
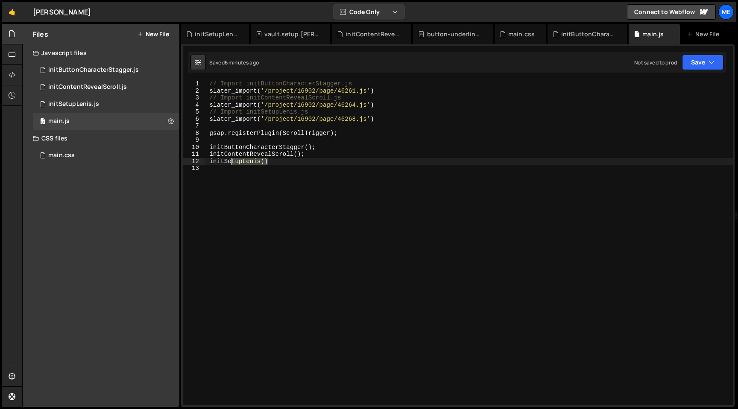
drag, startPoint x: 275, startPoint y: 161, endPoint x: 200, endPoint y: 160, distance: 75.6
click at [200, 160] on div "initButtonCharacterStagger(); 1 2 3 4 5 6 7 8 9 10 11 12 13 // Import initButto…" at bounding box center [458, 242] width 550 height 325
type textarea "initSetupLenis()"
click at [244, 139] on div "// Import initButtonCharacterStagger.js slater_import ( '/project/16902/page/46…" at bounding box center [468, 249] width 529 height 339
paste textarea "initSetupLenis()"
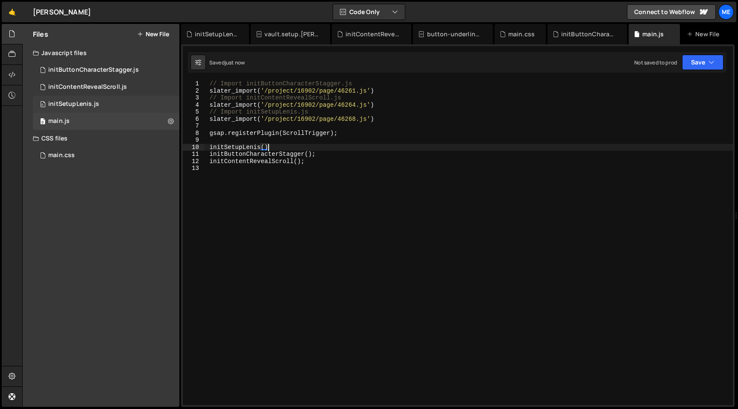
type textarea "initSetupLenis()"
click at [79, 106] on div "initSetupLenis.js" at bounding box center [73, 104] width 51 height 8
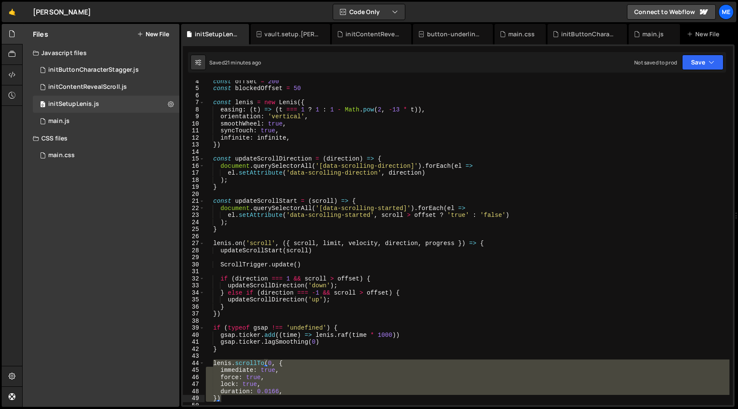
scroll to position [0, 0]
